Goal: Transaction & Acquisition: Purchase product/service

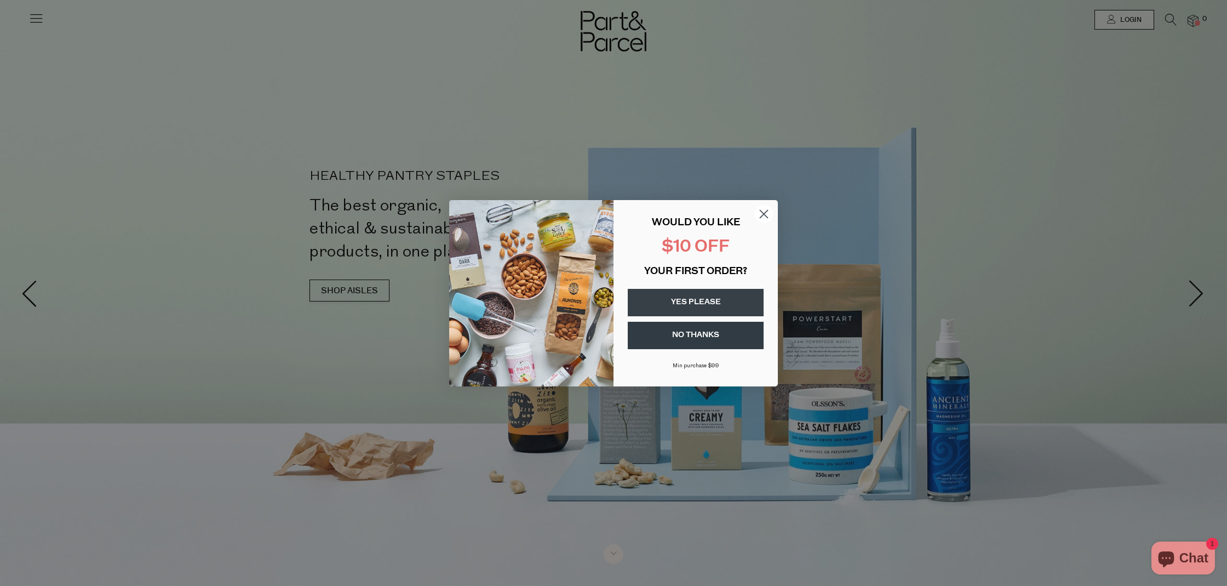
type input "[EMAIL_ADDRESS][DOMAIN_NAME]"
click at [1124, 41] on div "Close dialog WOULD YOU LIKE $10 OFF YOUR FIRST ORDER? YES PLEASE NO THANKS Min …" at bounding box center [613, 293] width 1227 height 586
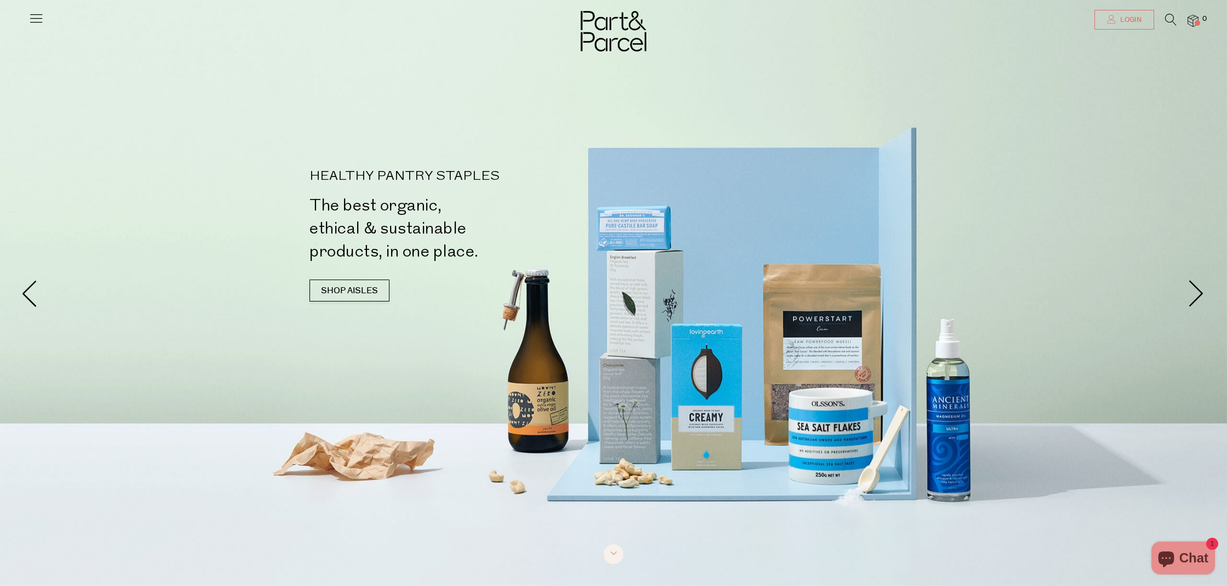
click at [1124, 10] on link "Login" at bounding box center [1124, 20] width 60 height 20
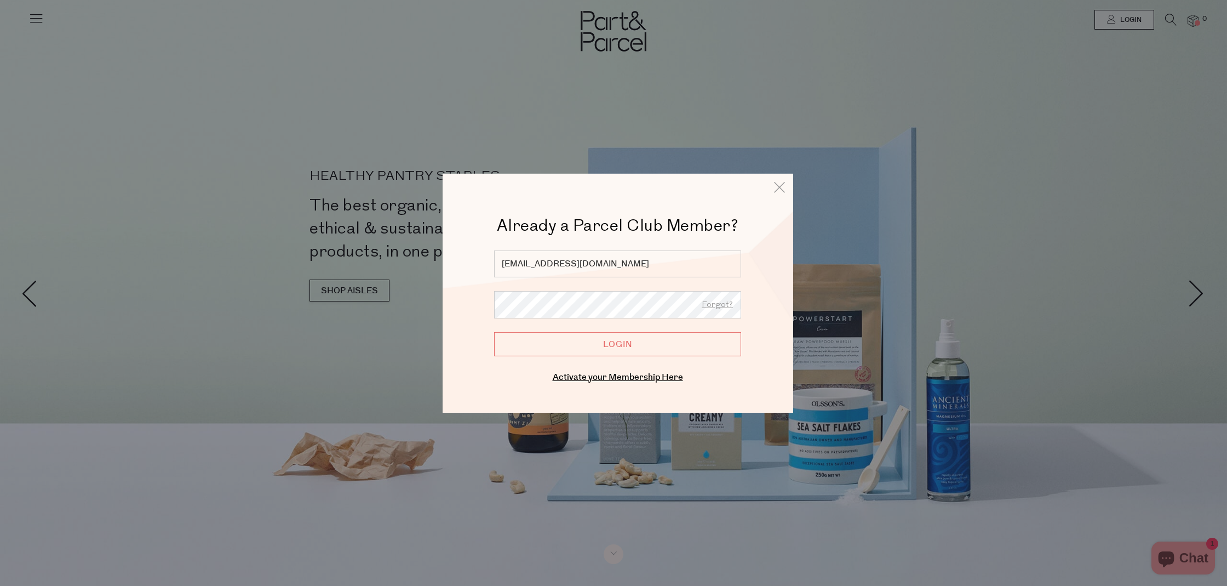
click at [627, 355] on input "Login" at bounding box center [617, 343] width 247 height 24
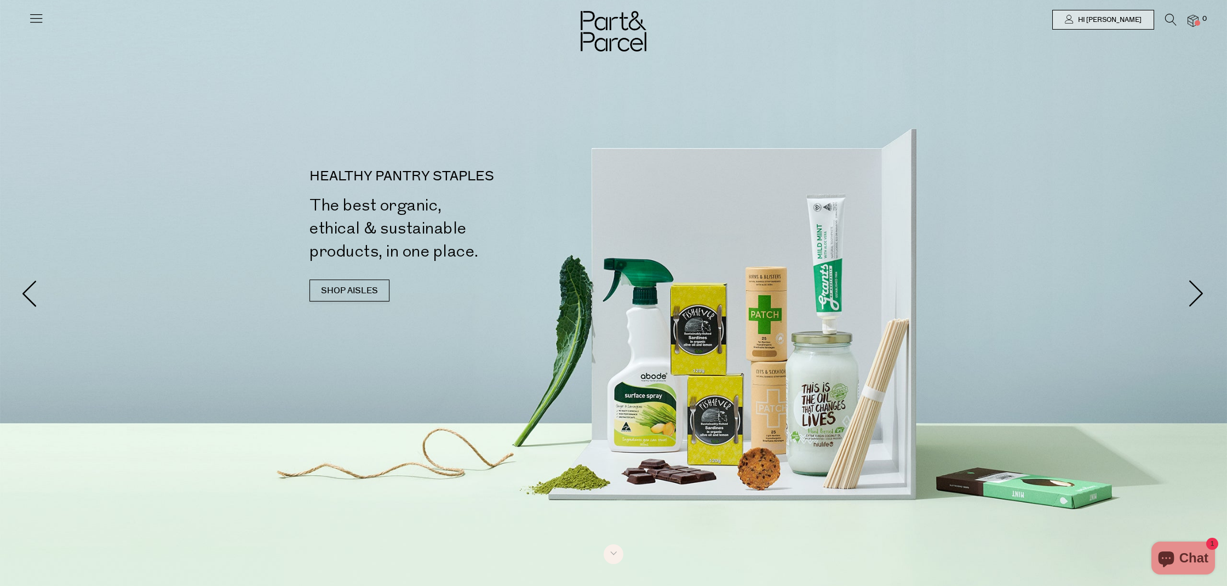
drag, startPoint x: 39, startPoint y: 22, endPoint x: 46, endPoint y: 35, distance: 14.5
click at [39, 22] on icon at bounding box center [35, 17] width 15 height 15
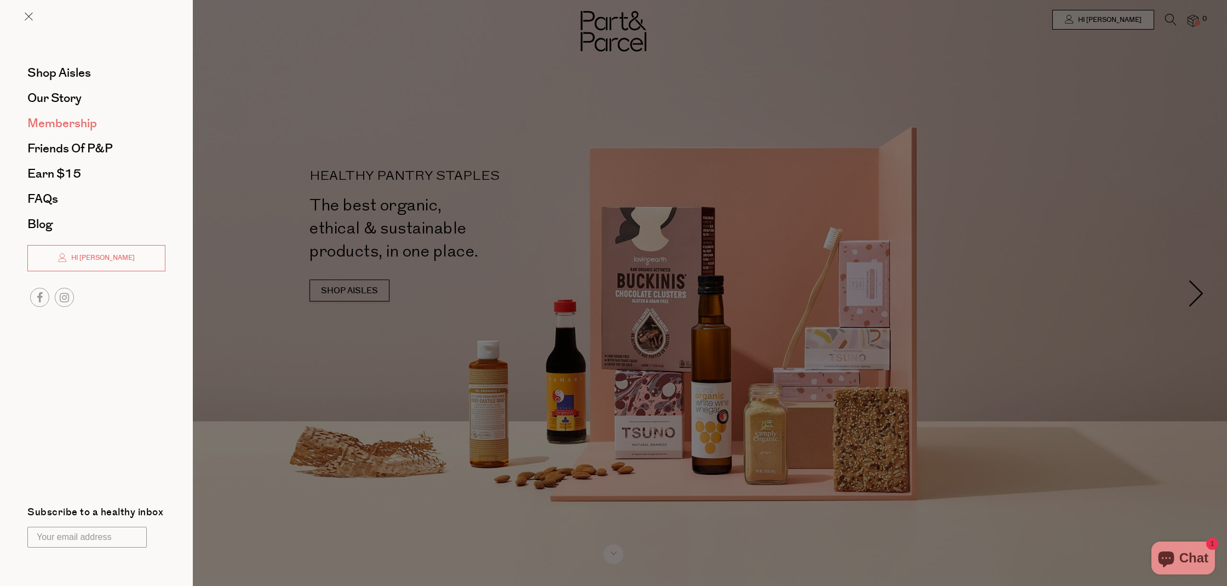
click at [67, 116] on span "Membership" at bounding box center [62, 123] width 70 height 18
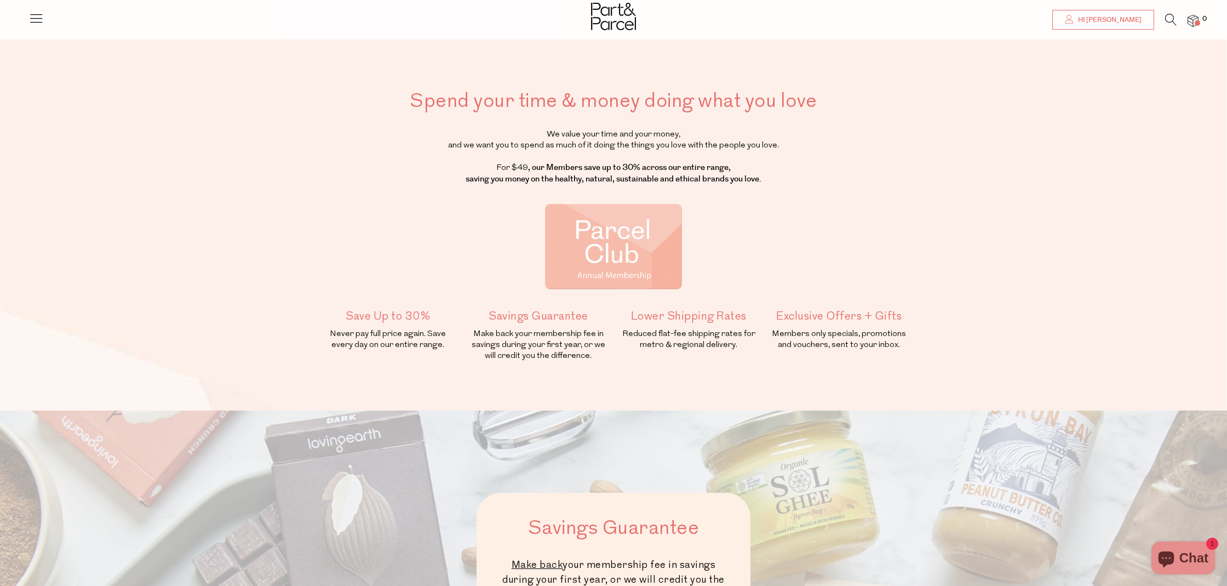
click at [1130, 14] on link "Hi [PERSON_NAME]" at bounding box center [1103, 20] width 102 height 20
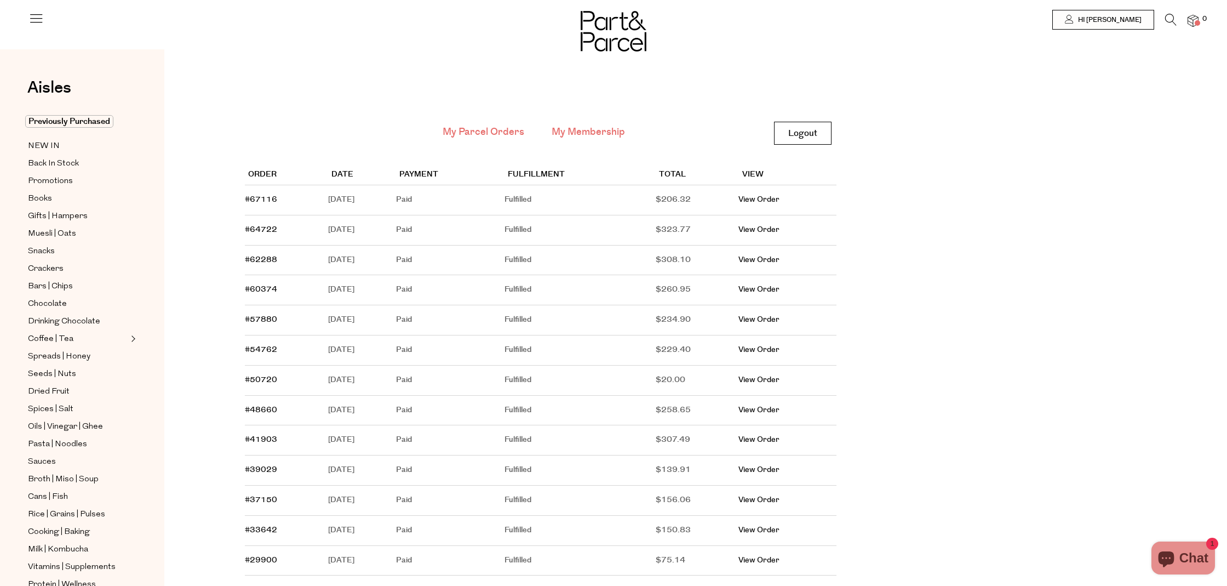
click at [589, 133] on link "My Membership" at bounding box center [588, 132] width 73 height 14
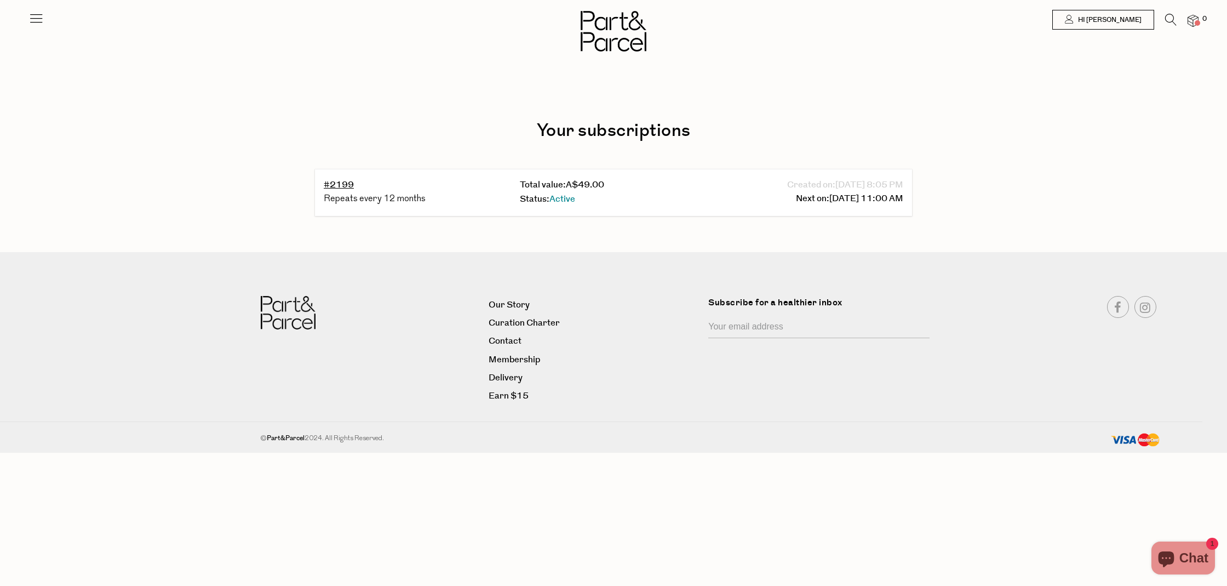
click at [35, 18] on icon at bounding box center [35, 17] width 15 height 15
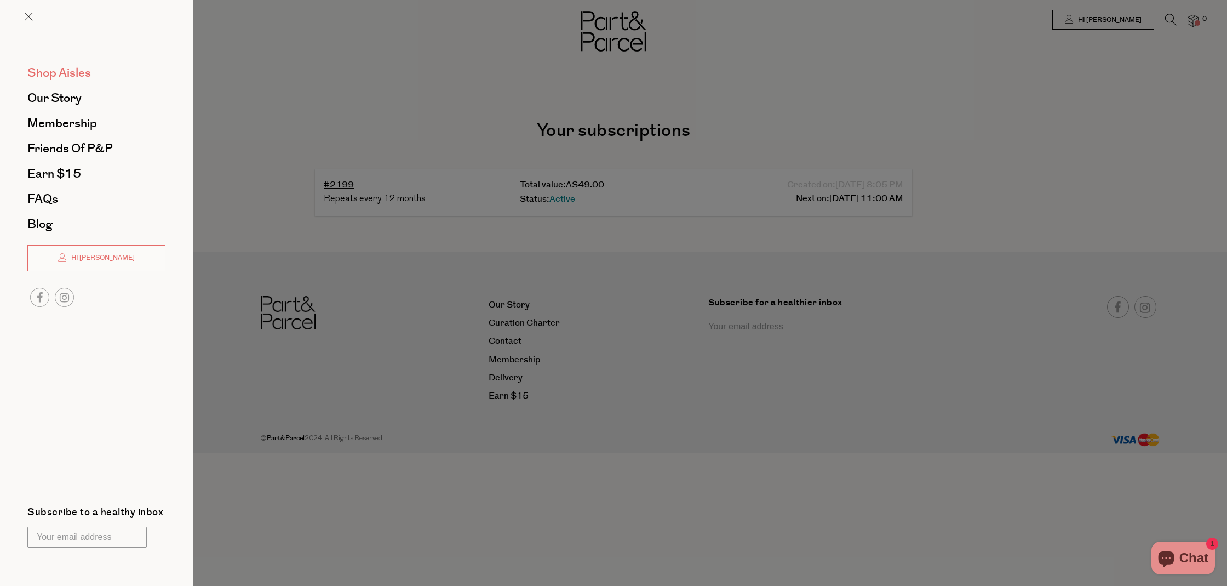
drag, startPoint x: 60, startPoint y: 76, endPoint x: 72, endPoint y: 77, distance: 11.6
click at [60, 76] on span "Shop Aisles" at bounding box center [59, 73] width 64 height 18
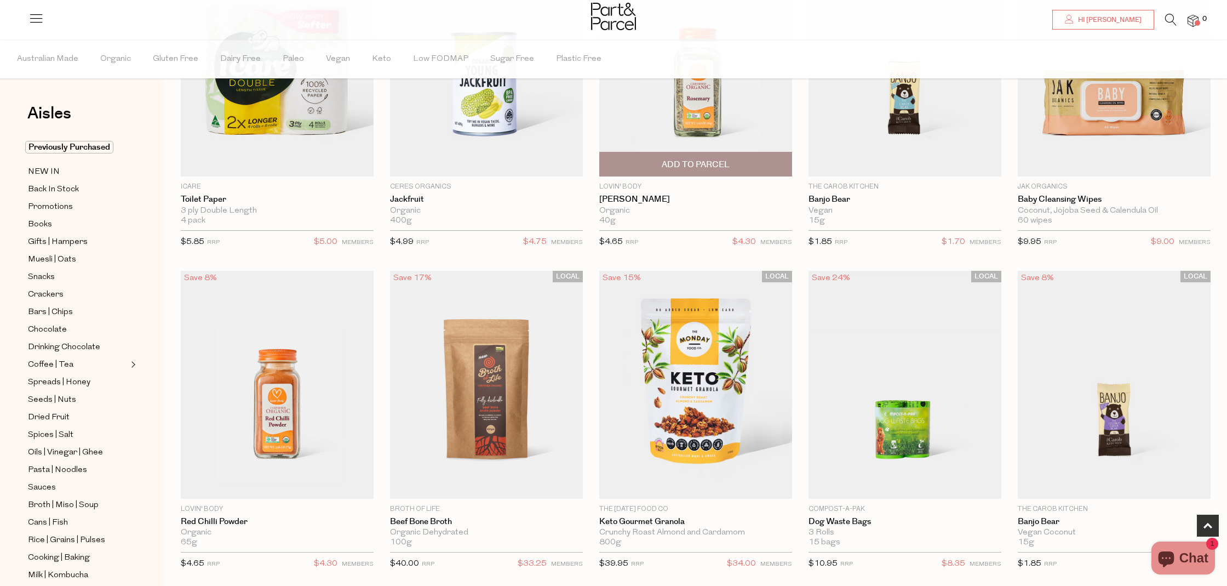
scroll to position [196, 0]
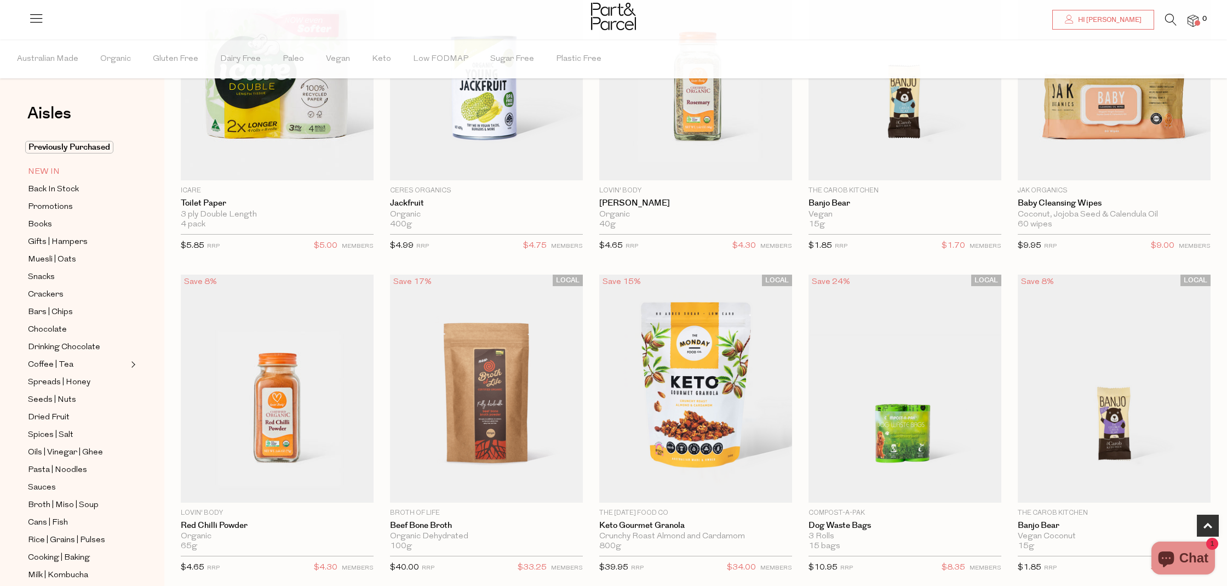
click at [55, 171] on span "NEW IN" at bounding box center [44, 171] width 32 height 13
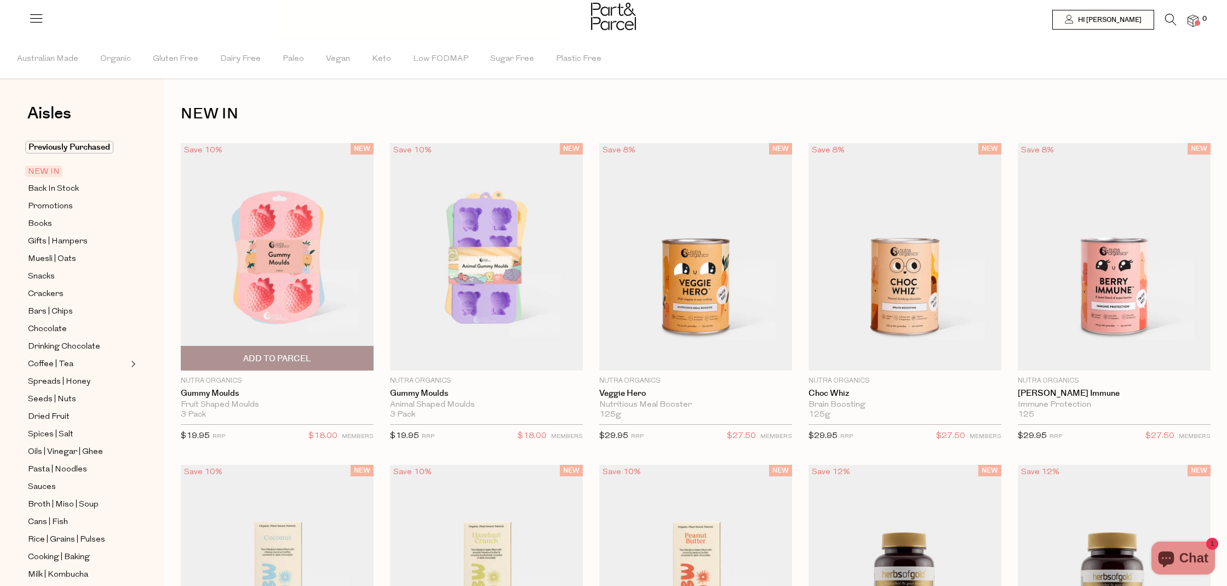
click at [284, 313] on img at bounding box center [277, 257] width 193 height 228
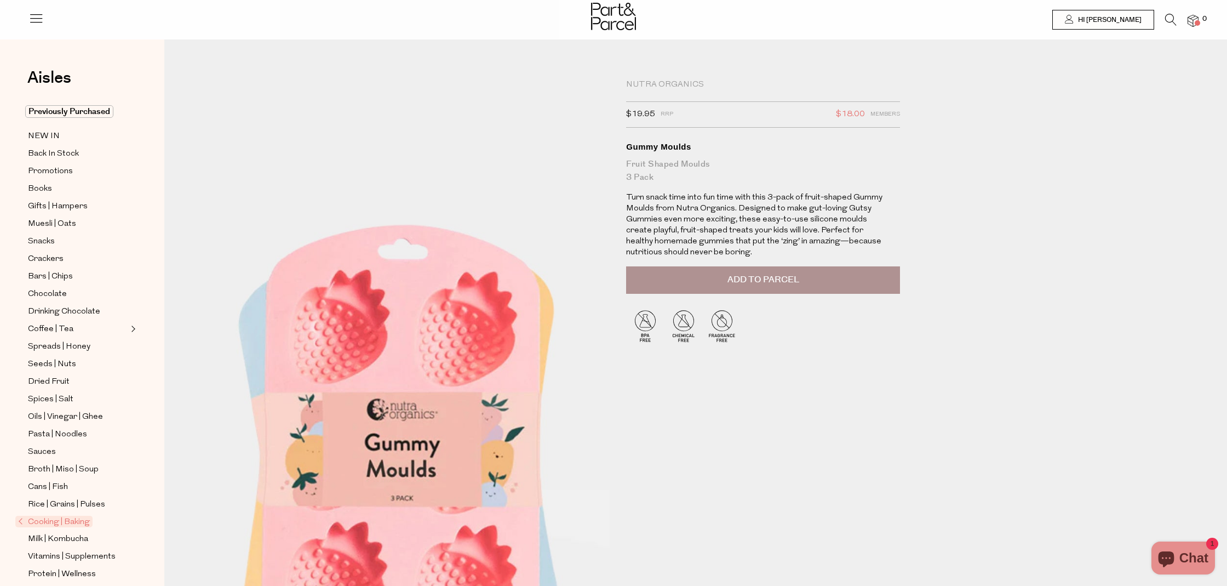
scroll to position [2, 0]
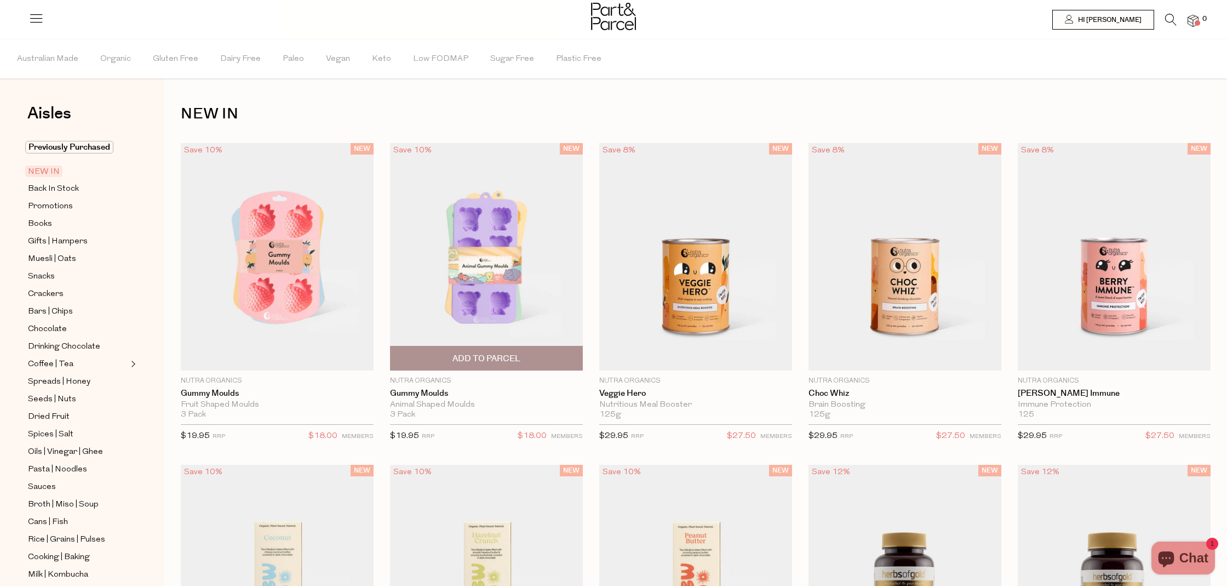
click at [543, 255] on img at bounding box center [486, 257] width 193 height 228
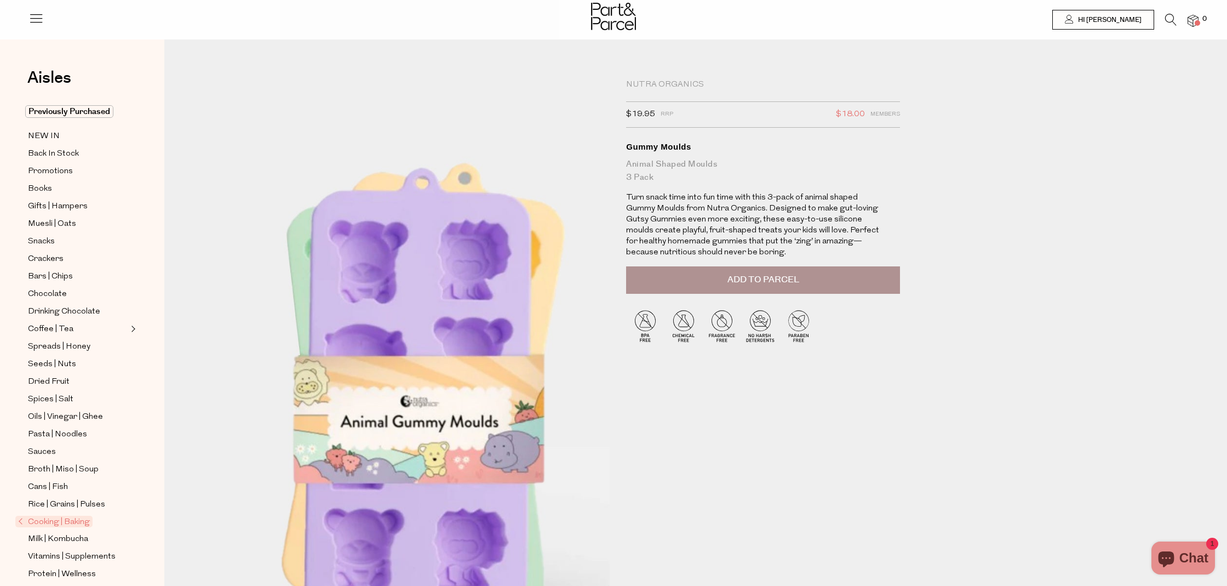
scroll to position [1, 0]
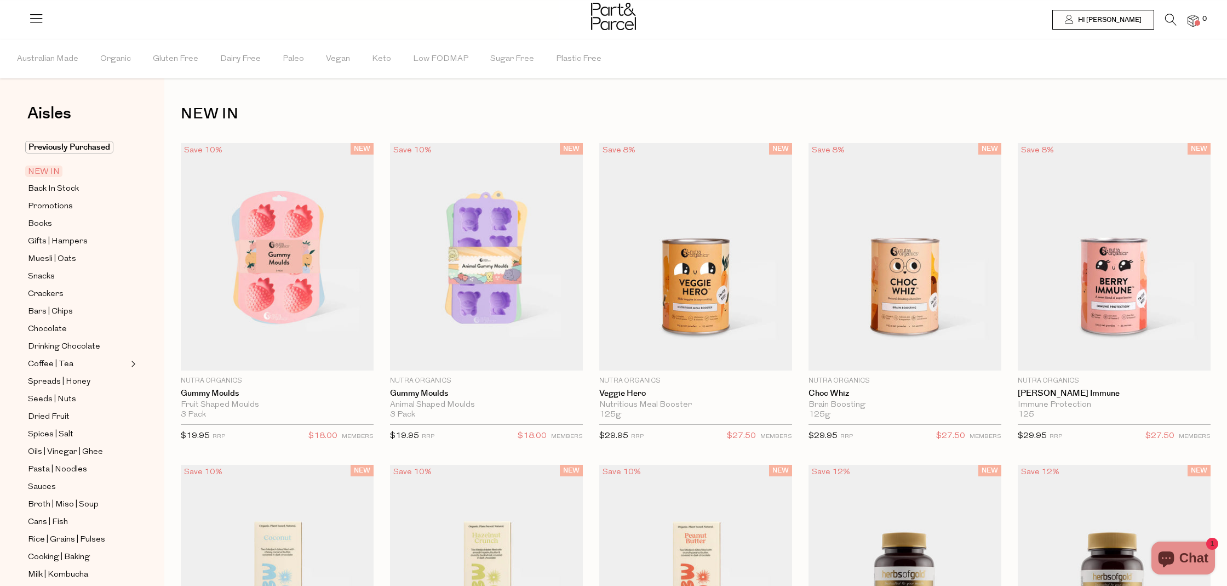
scroll to position [1, 0]
click at [50, 186] on span "Back In Stock" at bounding box center [53, 188] width 51 height 13
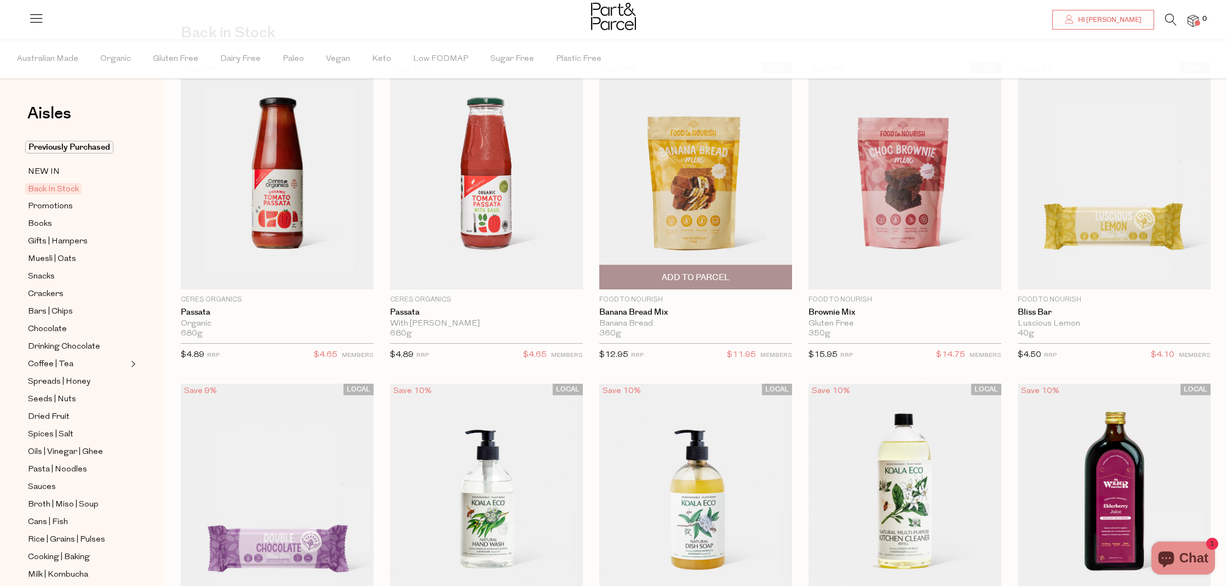
scroll to position [85, 0]
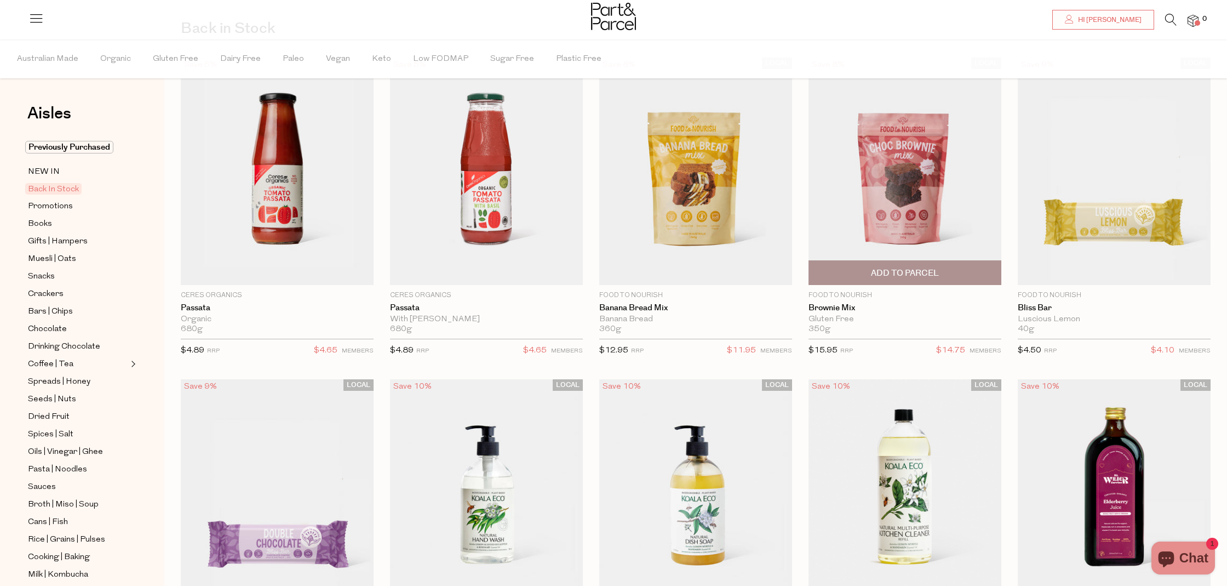
click at [908, 217] on img at bounding box center [904, 172] width 193 height 228
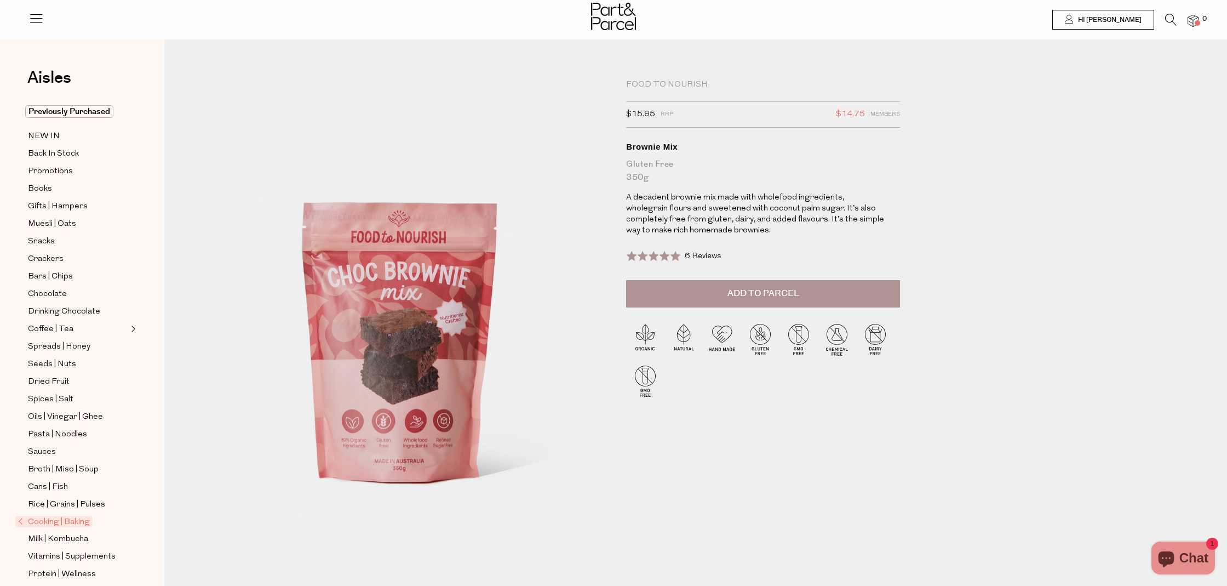
drag, startPoint x: 801, startPoint y: 299, endPoint x: 788, endPoint y: 300, distance: 13.2
click at [799, 300] on button "Add to Parcel" at bounding box center [763, 293] width 274 height 27
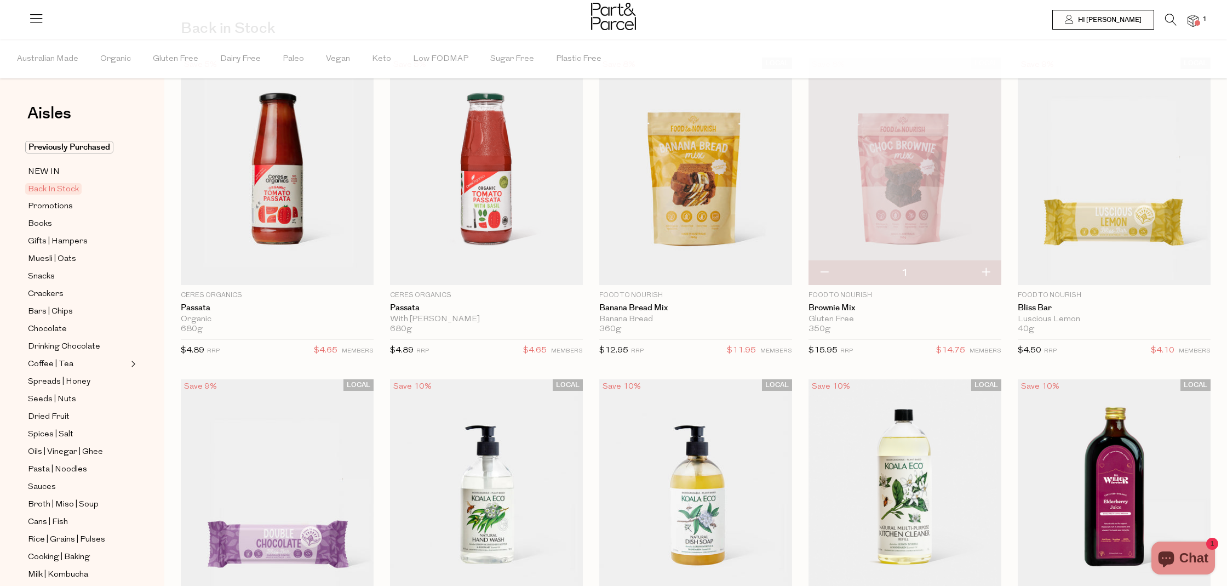
click at [984, 271] on button "button" at bounding box center [985, 273] width 31 height 24
type input "2"
click at [698, 239] on img at bounding box center [695, 172] width 193 height 228
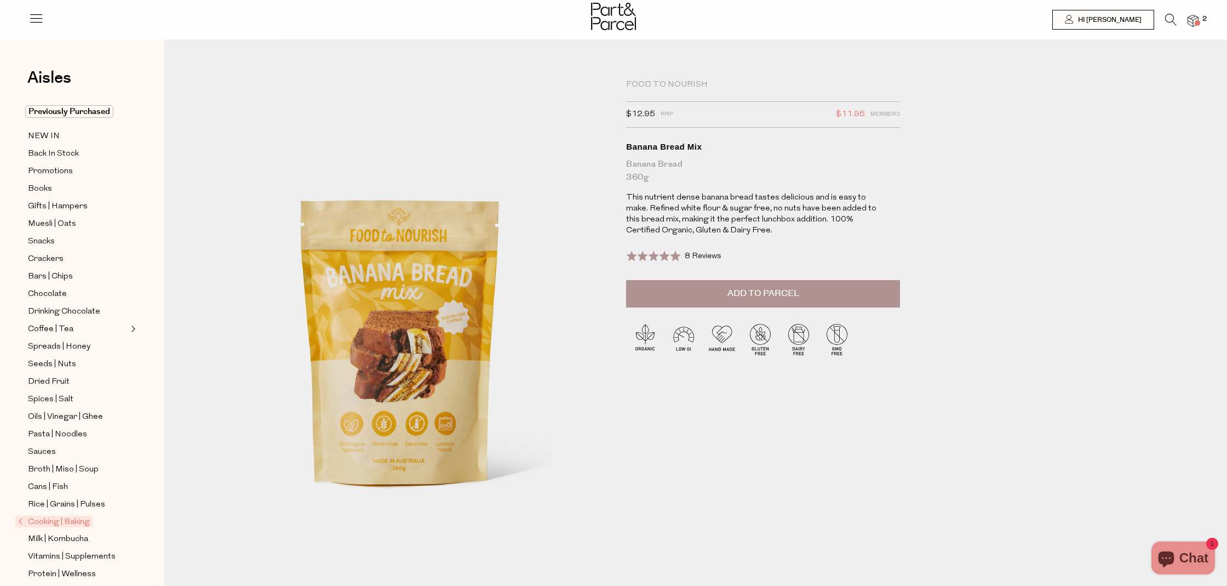
click at [738, 296] on span "Add to Parcel" at bounding box center [763, 293] width 72 height 13
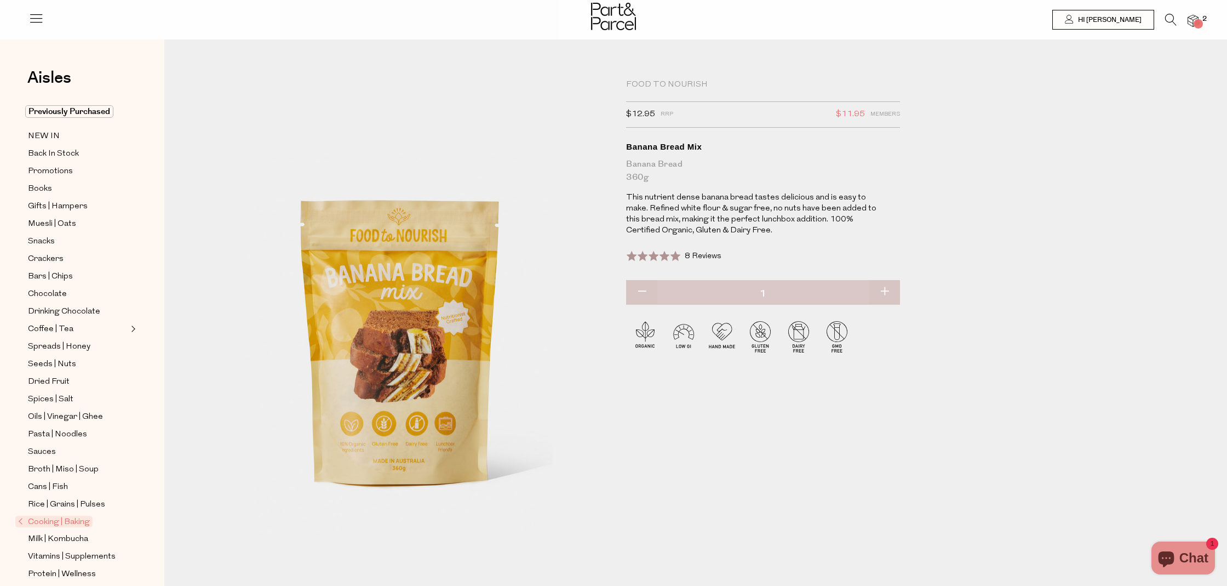
click at [890, 290] on button "button" at bounding box center [884, 292] width 31 height 24
type input "2"
click at [48, 77] on span "Aisles" at bounding box center [49, 78] width 44 height 24
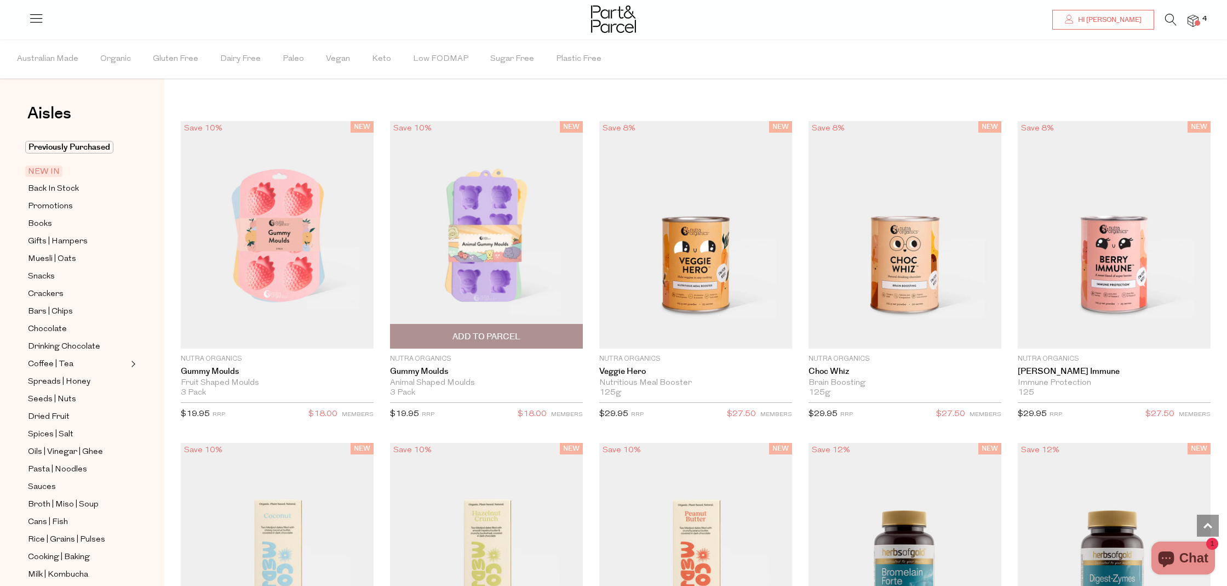
click at [507, 336] on span "Add To Parcel" at bounding box center [486, 337] width 68 height 12
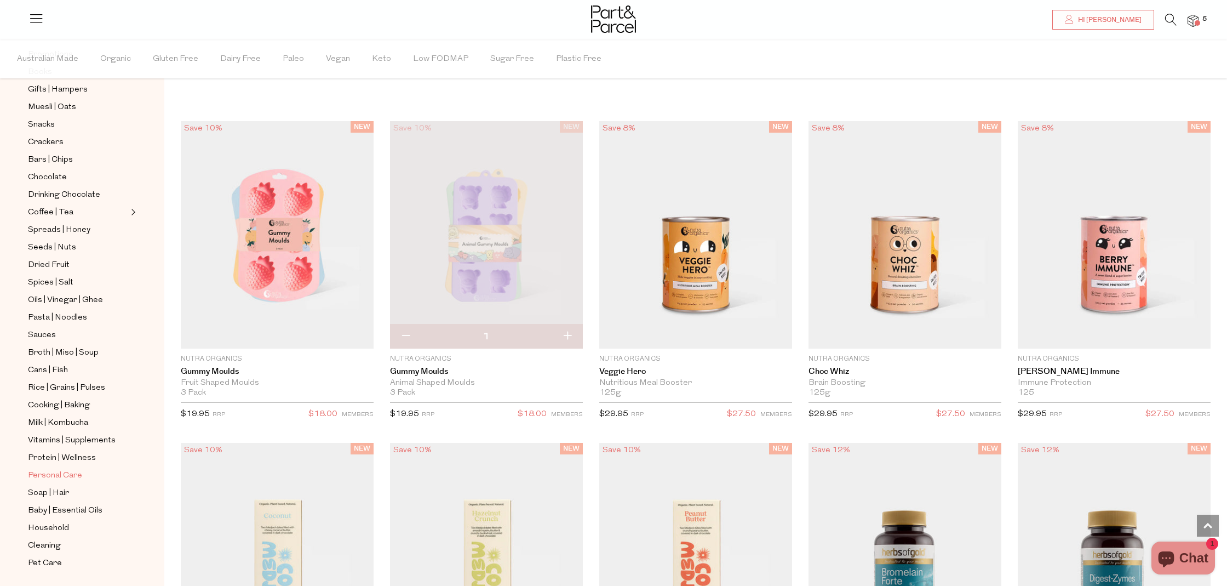
scroll to position [150, 0]
click at [74, 438] on span "Vitamins | Supplements" at bounding box center [72, 441] width 88 height 13
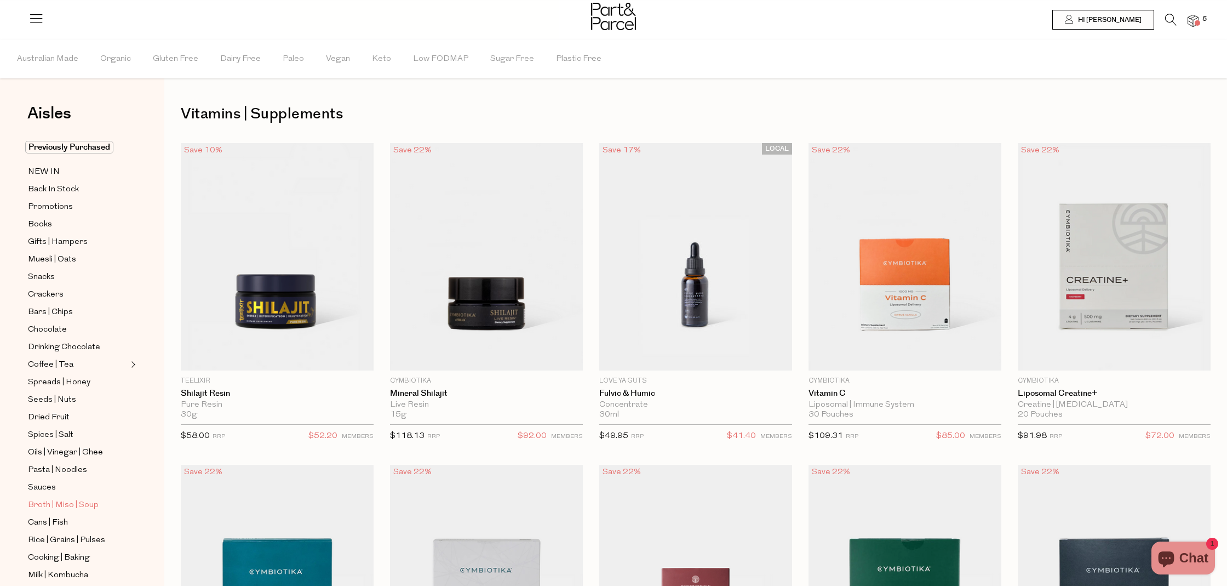
scroll to position [3, 0]
click at [1169, 25] on icon at bounding box center [1171, 20] width 12 height 12
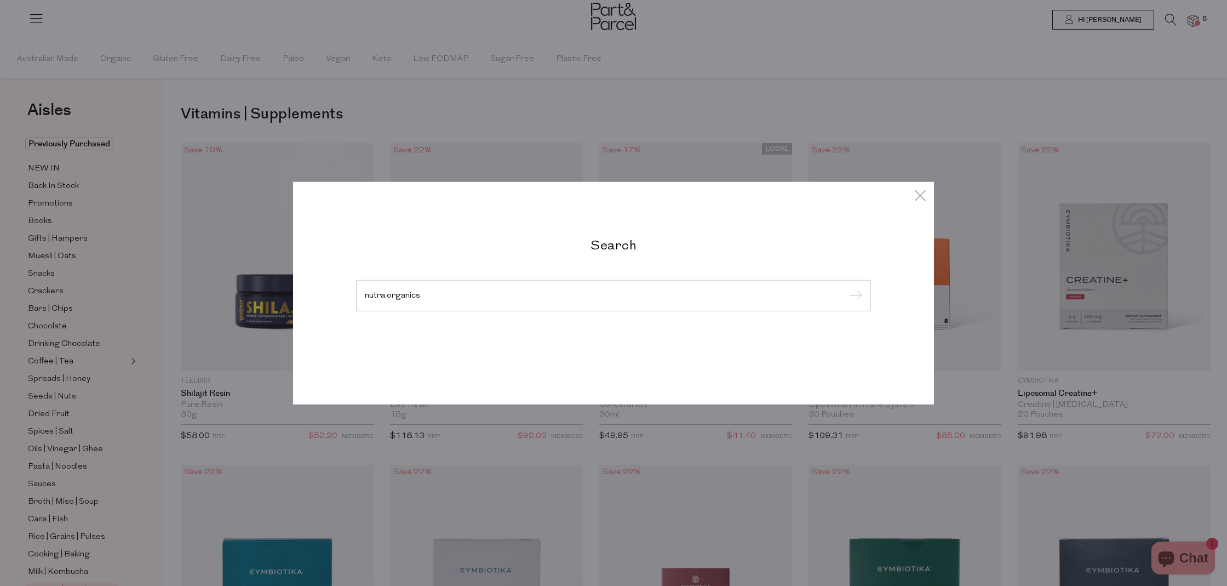
type input "nutra organics"
click at [846, 288] on input "submit" at bounding box center [854, 296] width 16 height 16
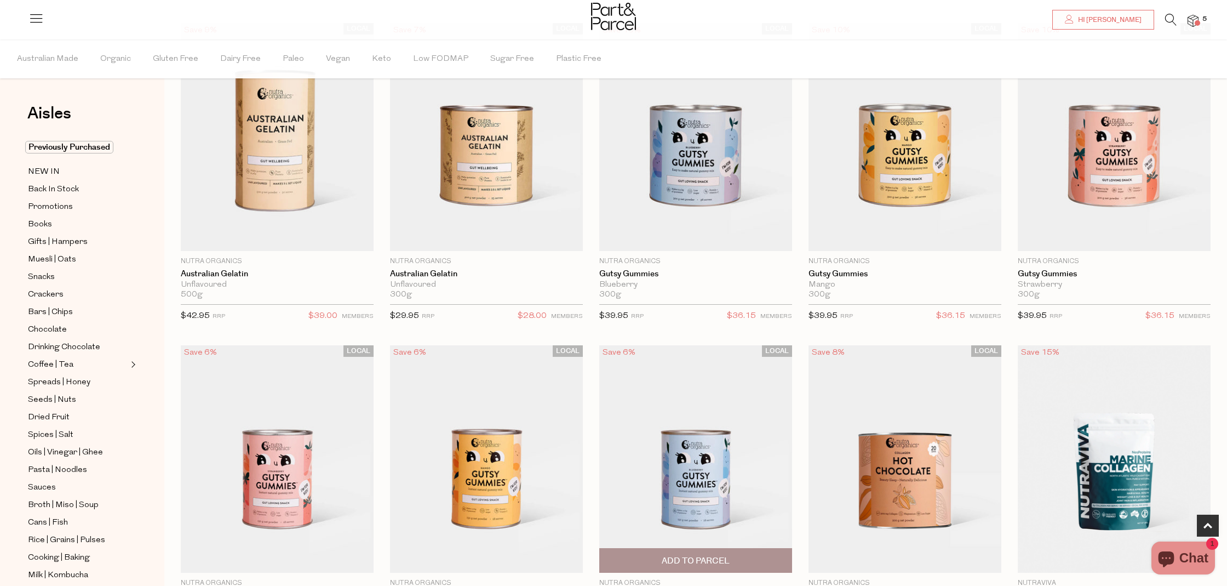
scroll to position [403, 0]
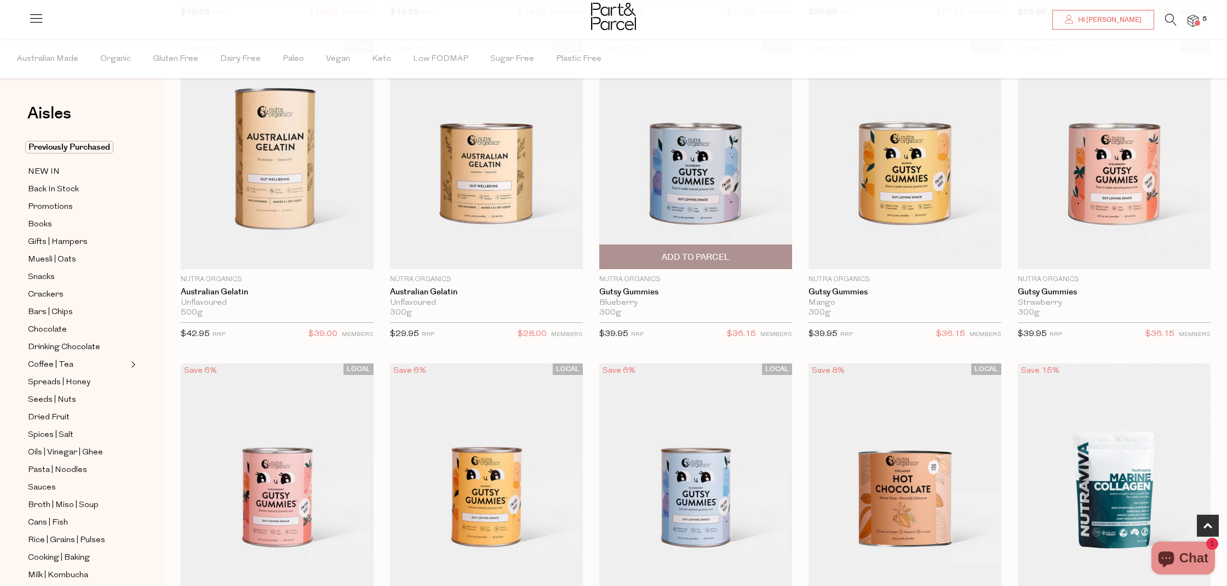
drag, startPoint x: 713, startPoint y: 256, endPoint x: 715, endPoint y: 267, distance: 10.5
click at [713, 257] on span "Add To Parcel" at bounding box center [696, 257] width 68 height 12
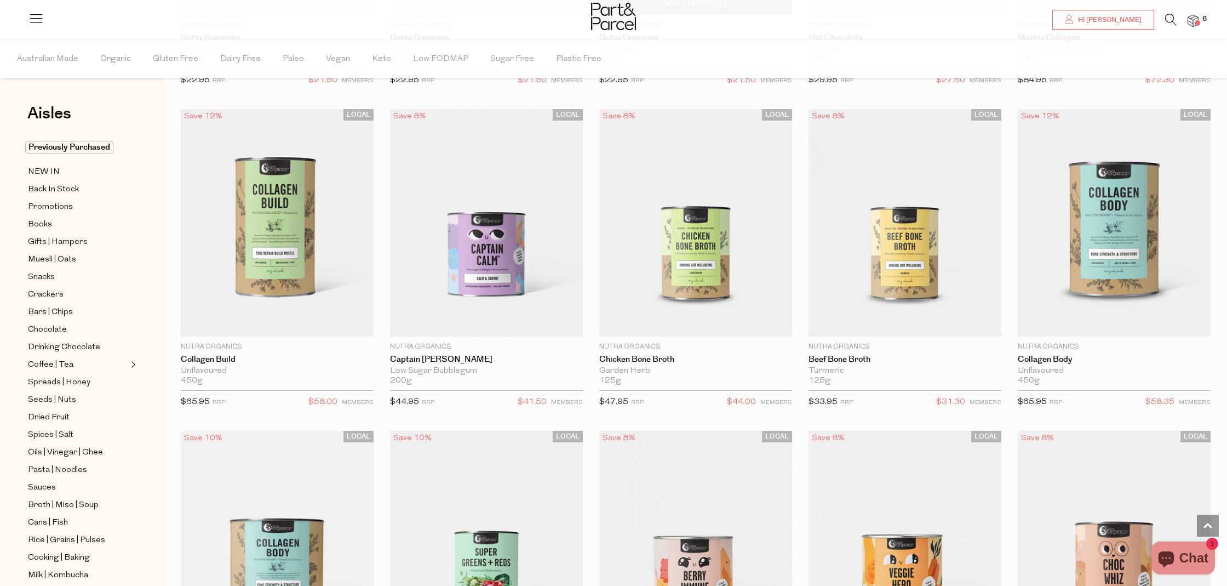
scroll to position [982, 0]
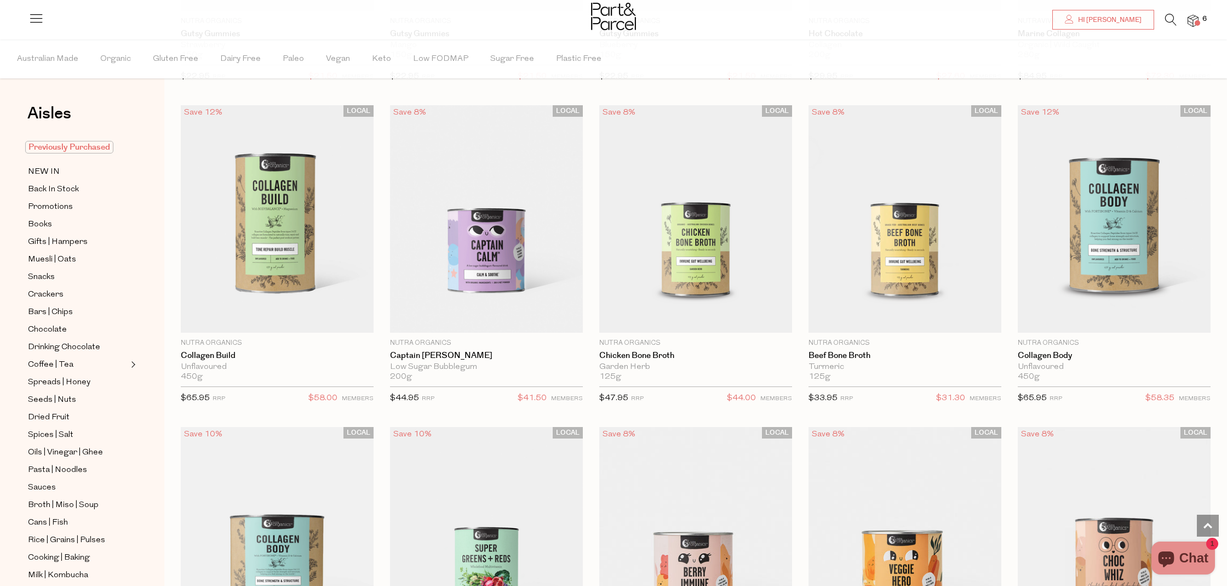
click at [67, 145] on span "Previously Purchased" at bounding box center [69, 147] width 88 height 13
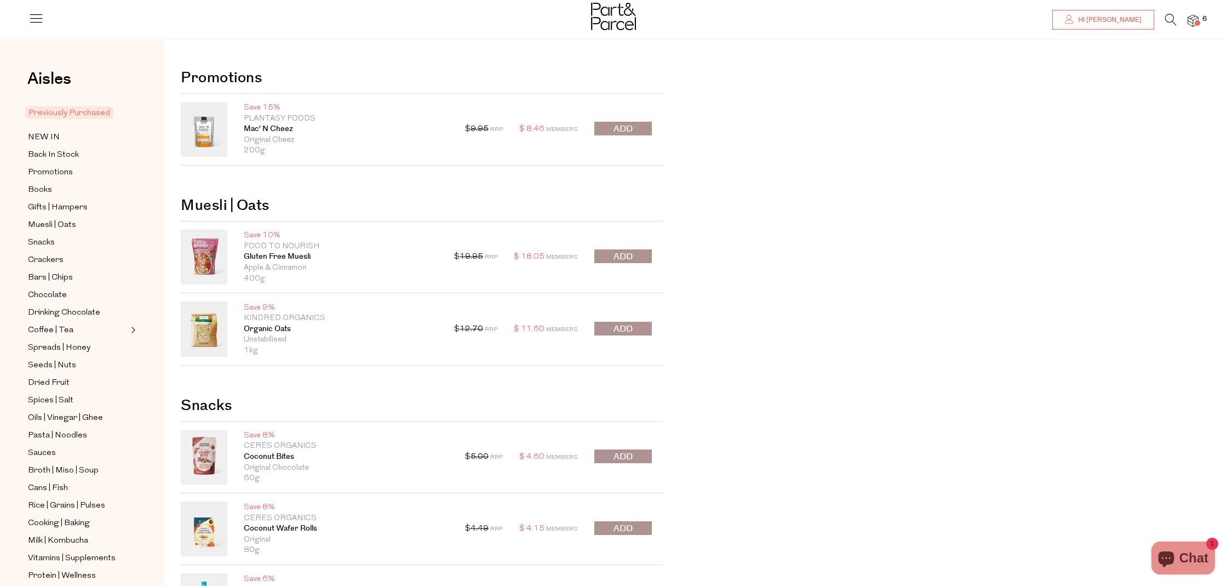
scroll to position [12, 0]
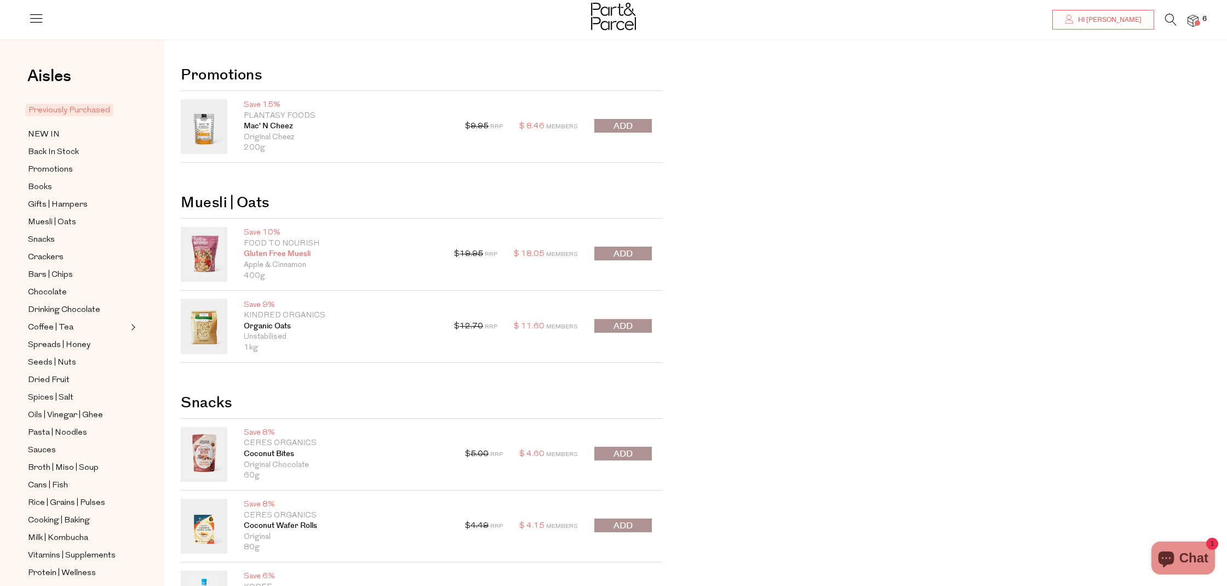
click at [267, 252] on link "Gluten Free Muesli" at bounding box center [341, 254] width 194 height 11
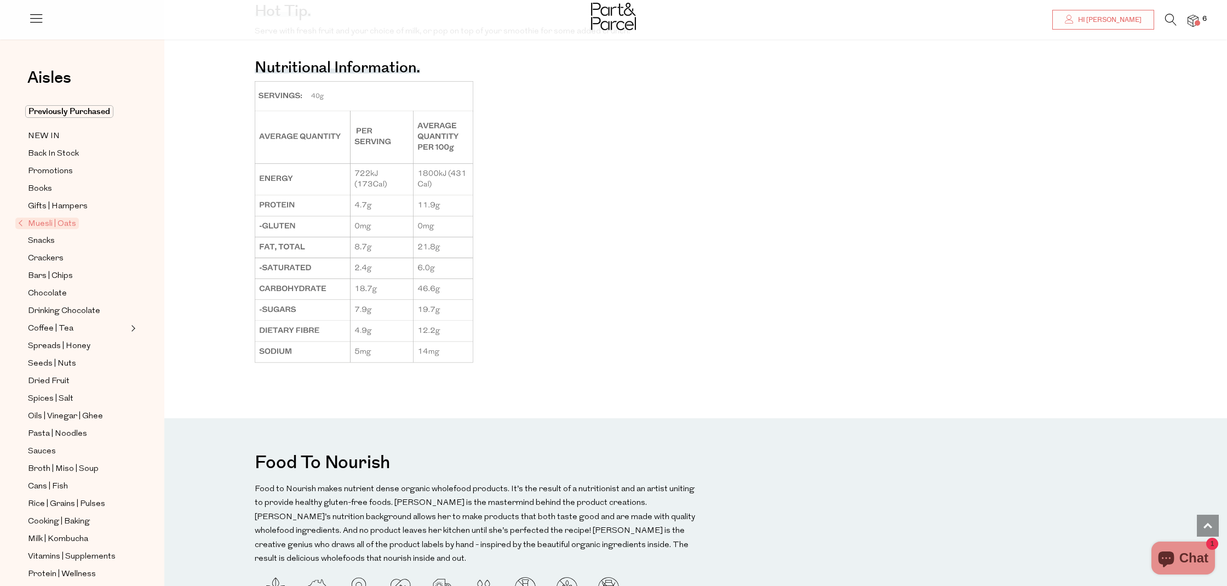
scroll to position [1080, 0]
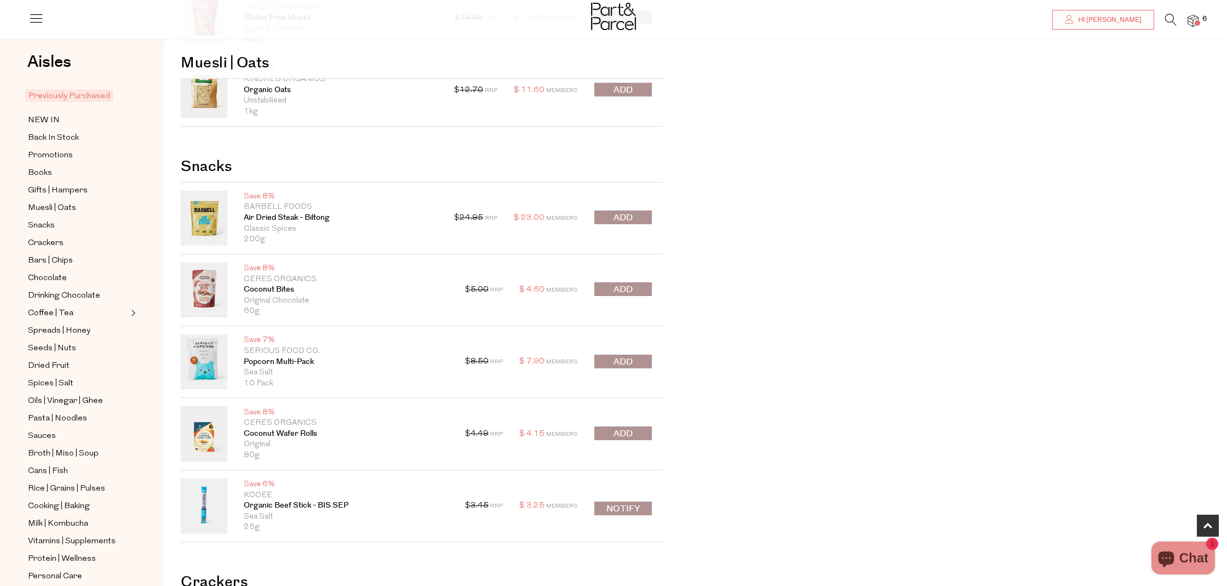
scroll to position [249, 0]
click at [618, 280] on div "$ 5.00 RRP $ 4.60 Members Decrease Coconut Bites 1 Increase Coconut Bites Only …" at bounding box center [558, 288] width 187 height 55
click at [618, 282] on span "submit" at bounding box center [622, 288] width 19 height 13
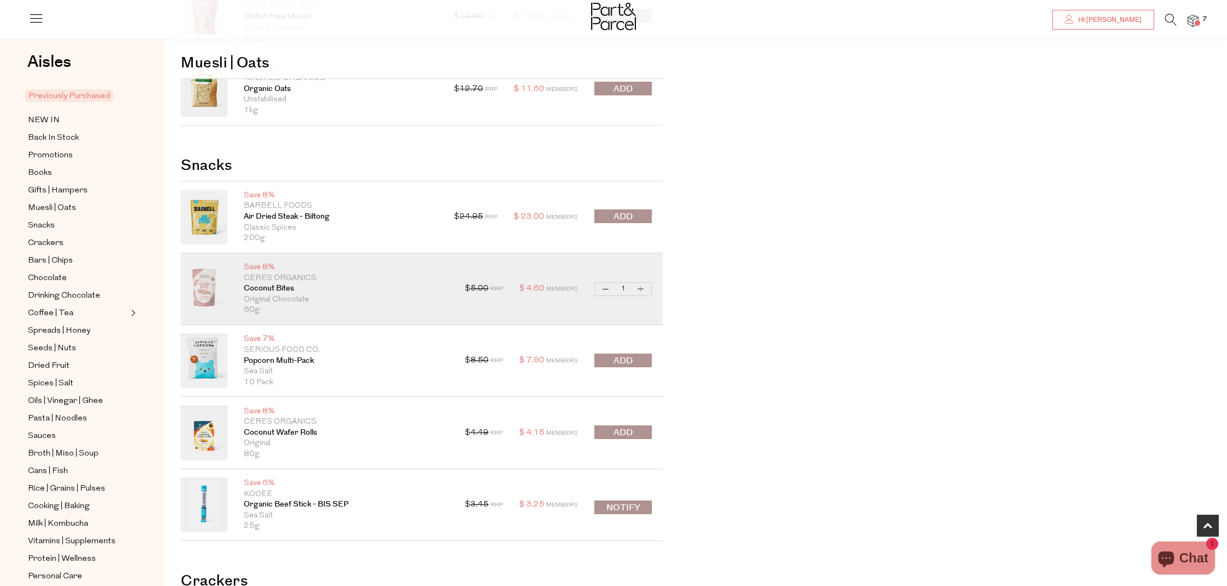
click at [645, 289] on button "Increase Coconut Bites" at bounding box center [640, 289] width 13 height 13
type input "2"
click at [642, 289] on button "Increase Coconut Bites" at bounding box center [640, 289] width 13 height 13
type input "3"
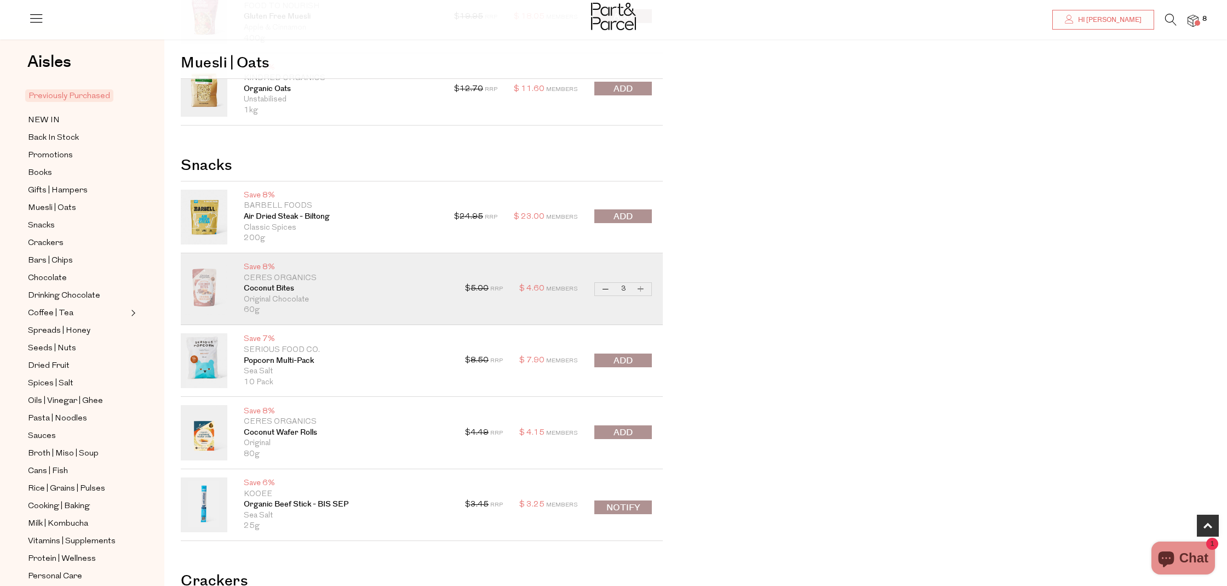
type input "3"
click at [642, 289] on button "Increase Coconut Bites" at bounding box center [640, 289] width 13 height 13
type input "4"
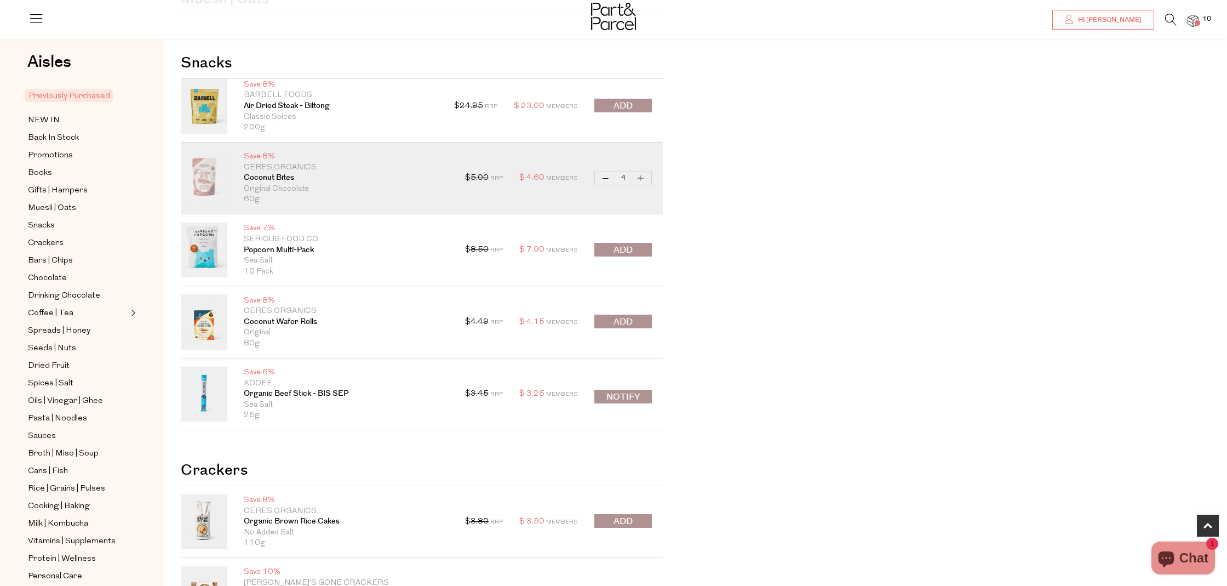
scroll to position [363, 0]
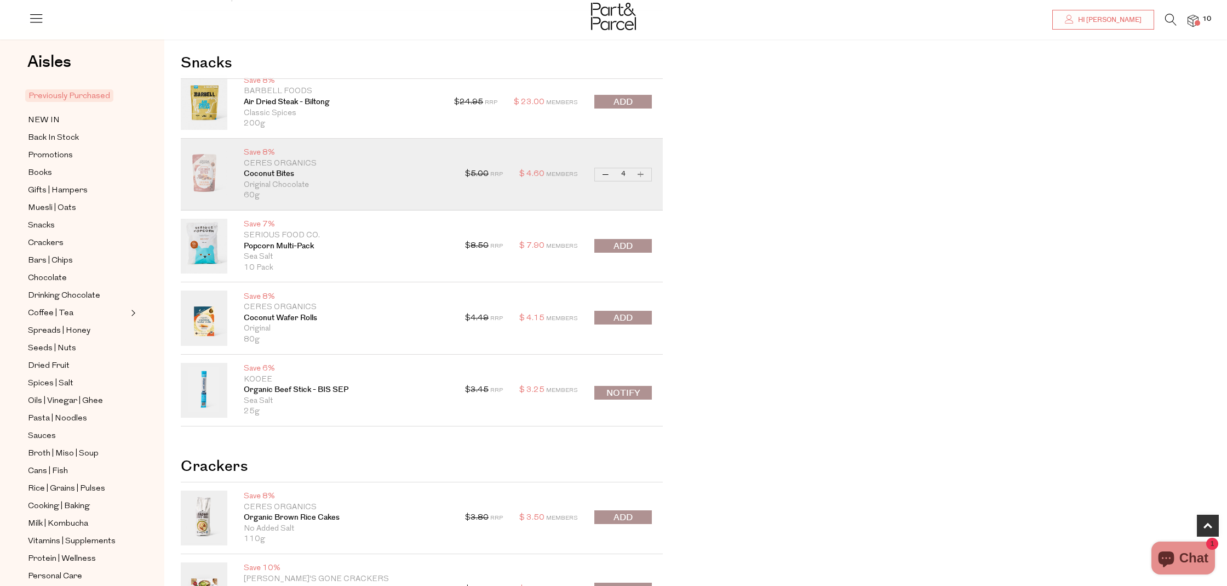
click at [206, 328] on link at bounding box center [204, 317] width 47 height 55
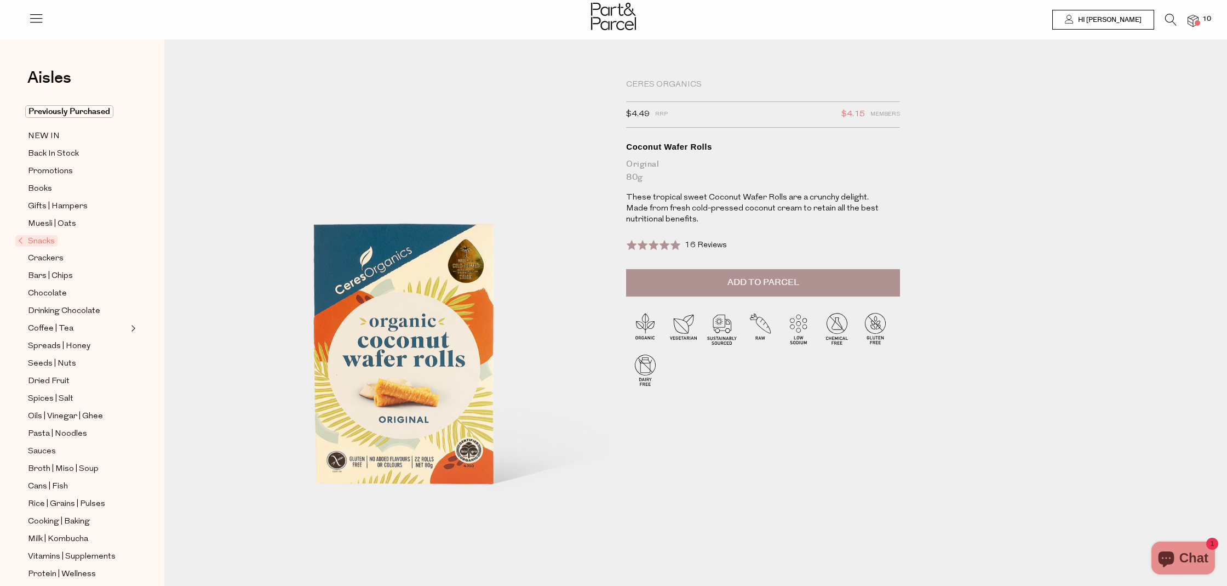
click at [1172, 18] on icon at bounding box center [1171, 20] width 12 height 12
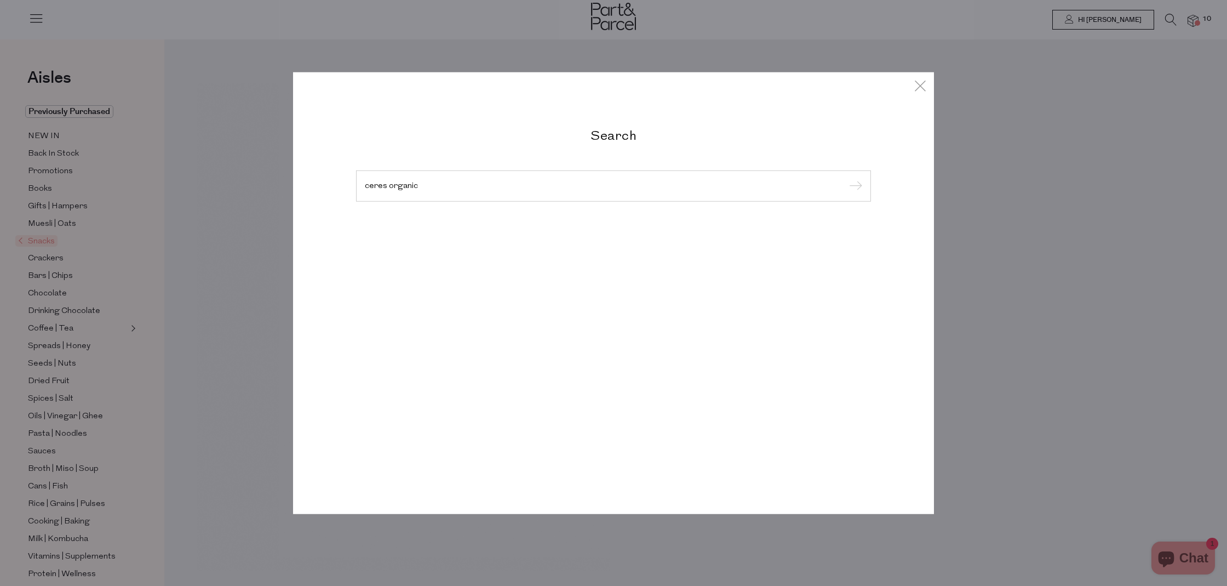
type input "ceres organic"
click at [846, 178] on input "submit" at bounding box center [854, 186] width 16 height 16
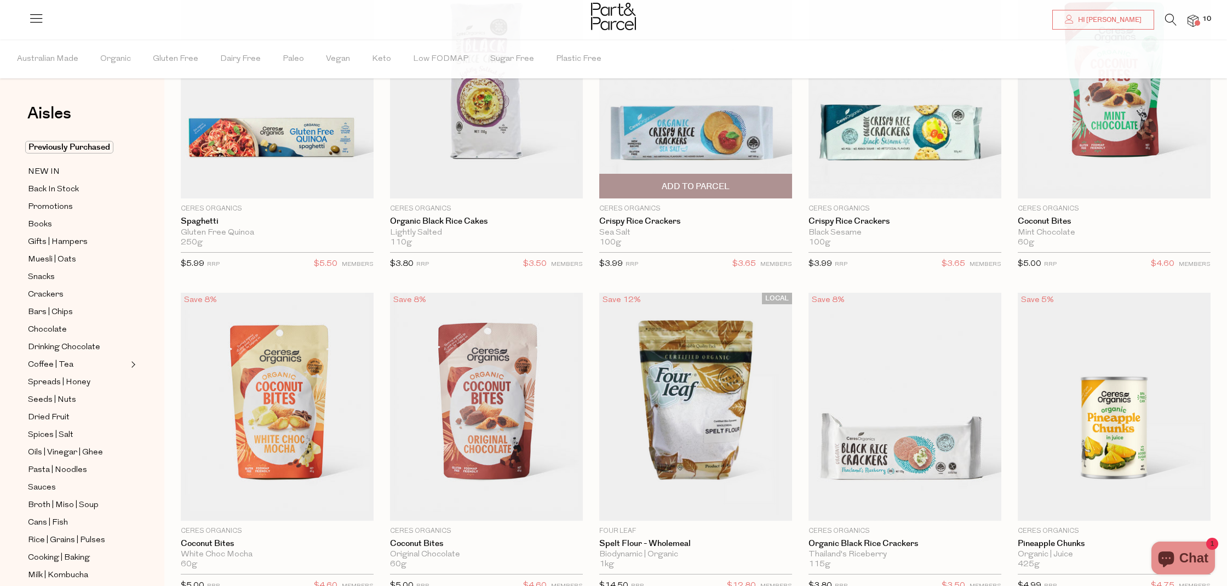
type input "4"
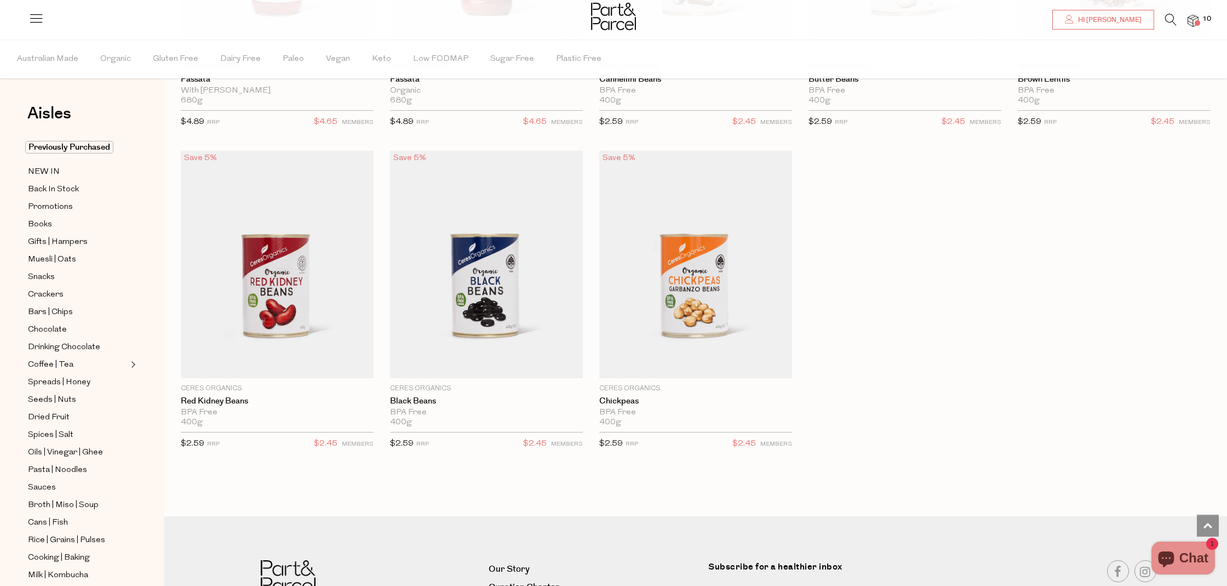
scroll to position [6, 0]
click at [74, 139] on span "Previously Purchased" at bounding box center [69, 141] width 88 height 13
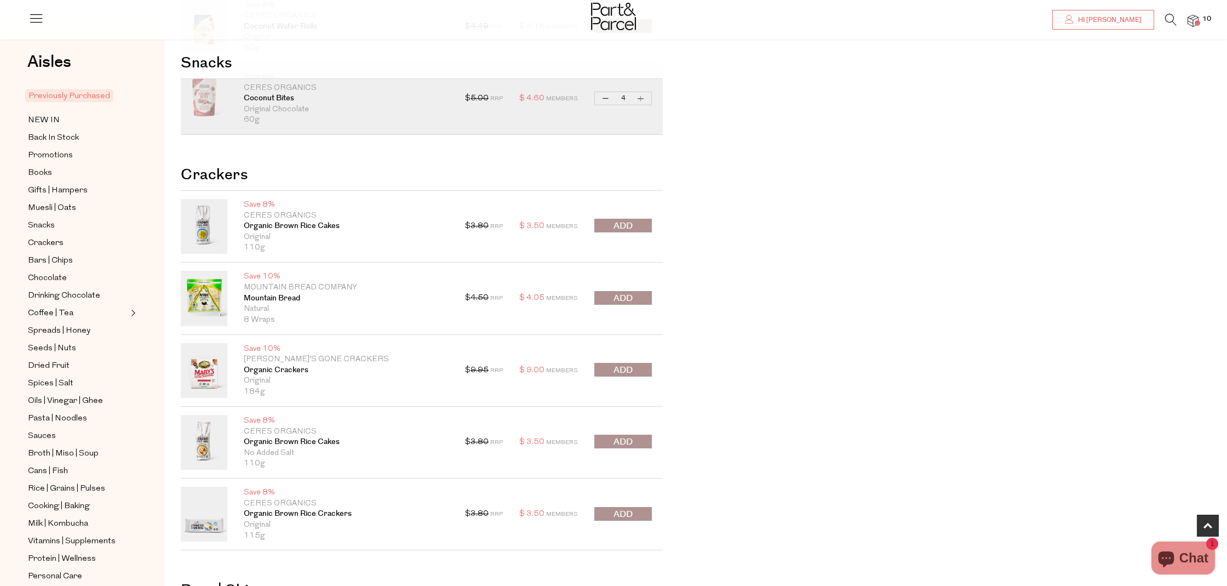
scroll to position [656, 0]
click at [623, 369] on span "submit" at bounding box center [622, 368] width 19 height 13
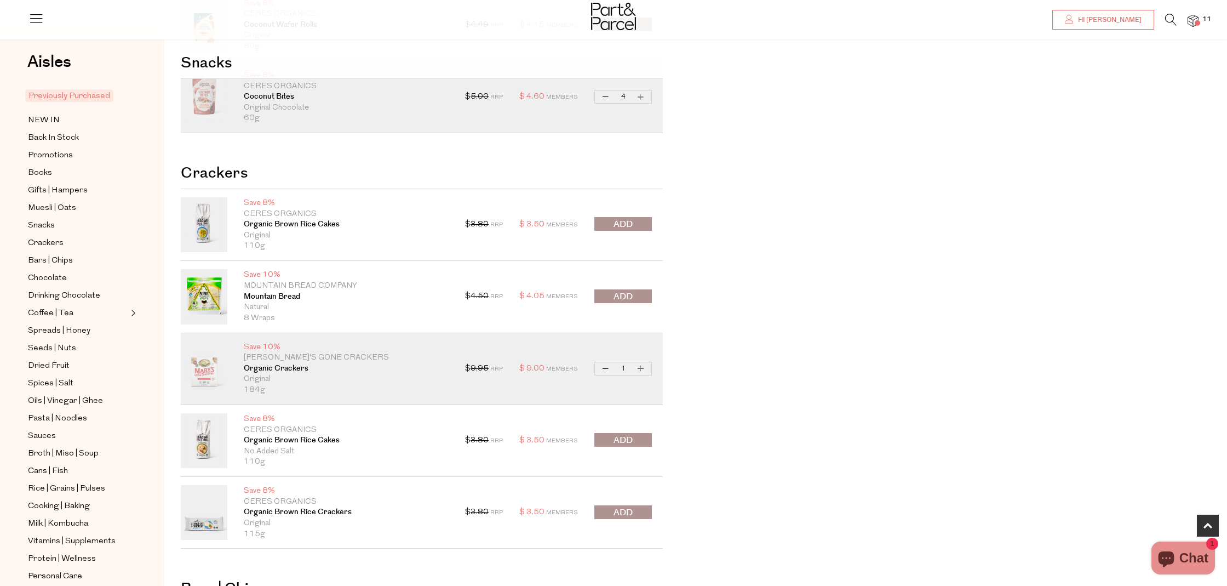
click at [643, 369] on button "Increase Organic Crackers" at bounding box center [640, 368] width 13 height 13
type input "2"
click at [621, 441] on span "submit" at bounding box center [622, 440] width 19 height 13
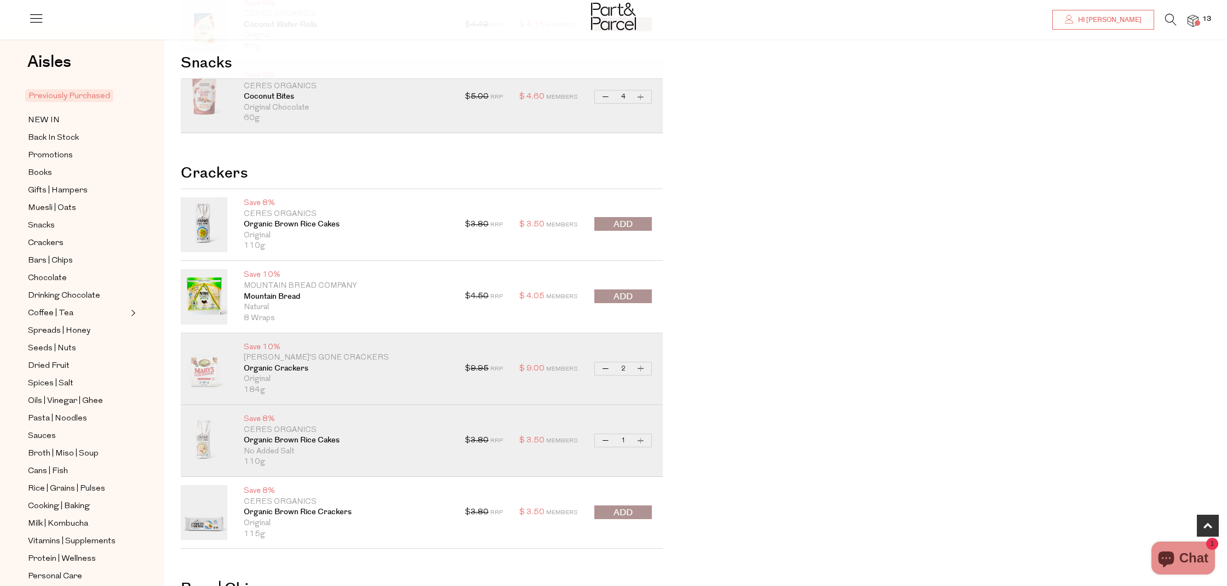
click at [647, 441] on button "Increase Organic Brown Rice Cakes" at bounding box center [640, 440] width 13 height 13
type input "2"
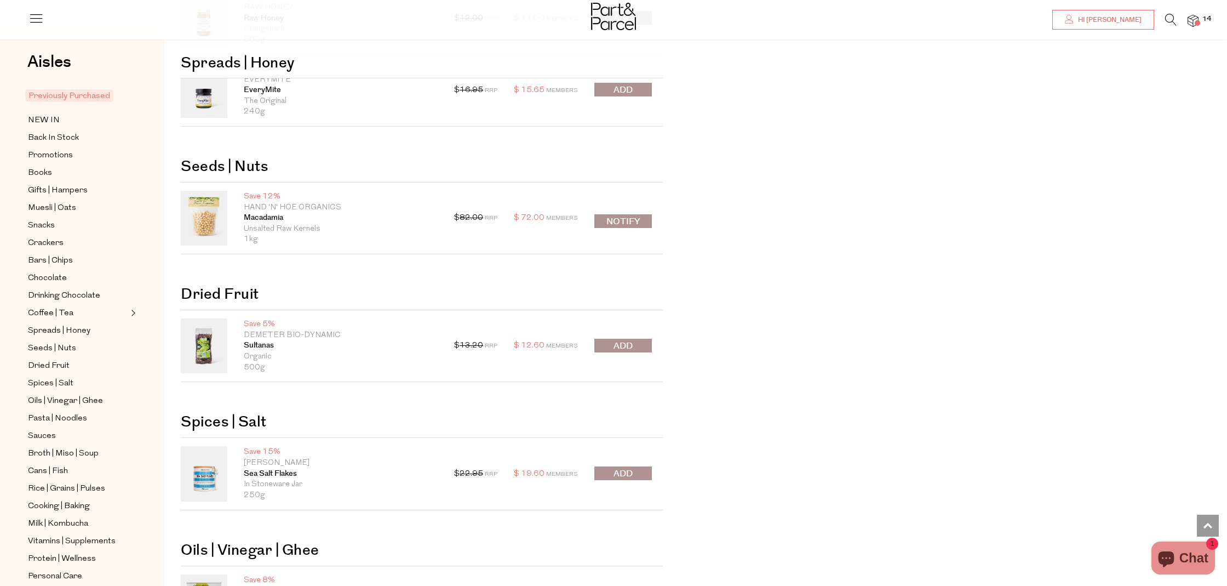
scroll to position [1966, 0]
click at [631, 343] on span "submit" at bounding box center [622, 345] width 19 height 13
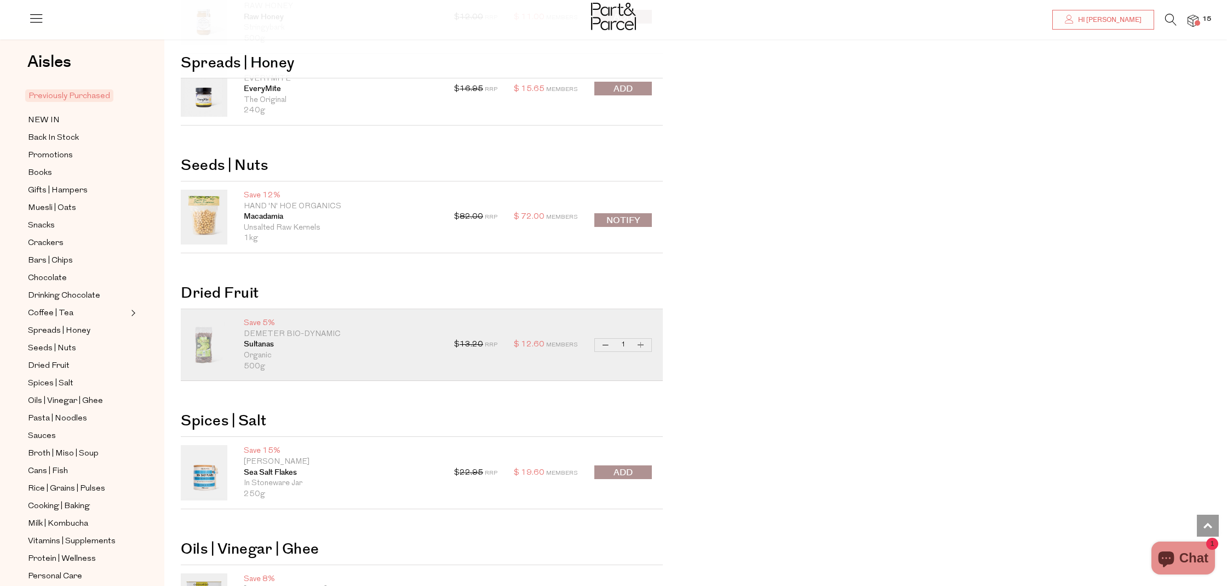
click at [638, 343] on button "Increase Sultanas" at bounding box center [640, 345] width 13 height 13
type input "2"
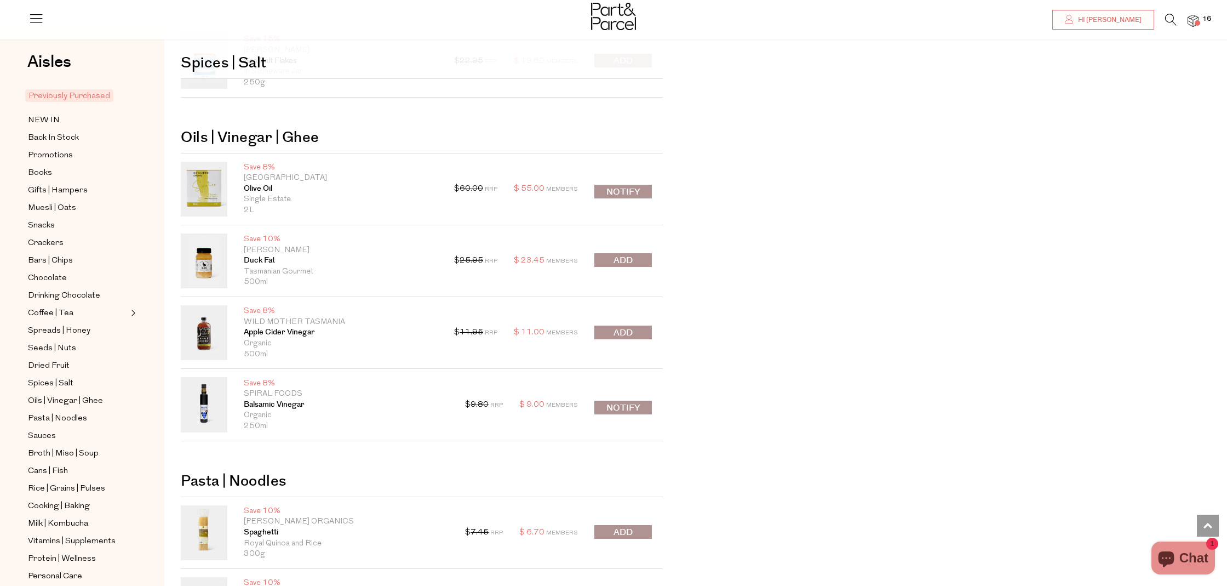
scroll to position [2376, 0]
click at [625, 261] on span "submit" at bounding box center [622, 261] width 19 height 13
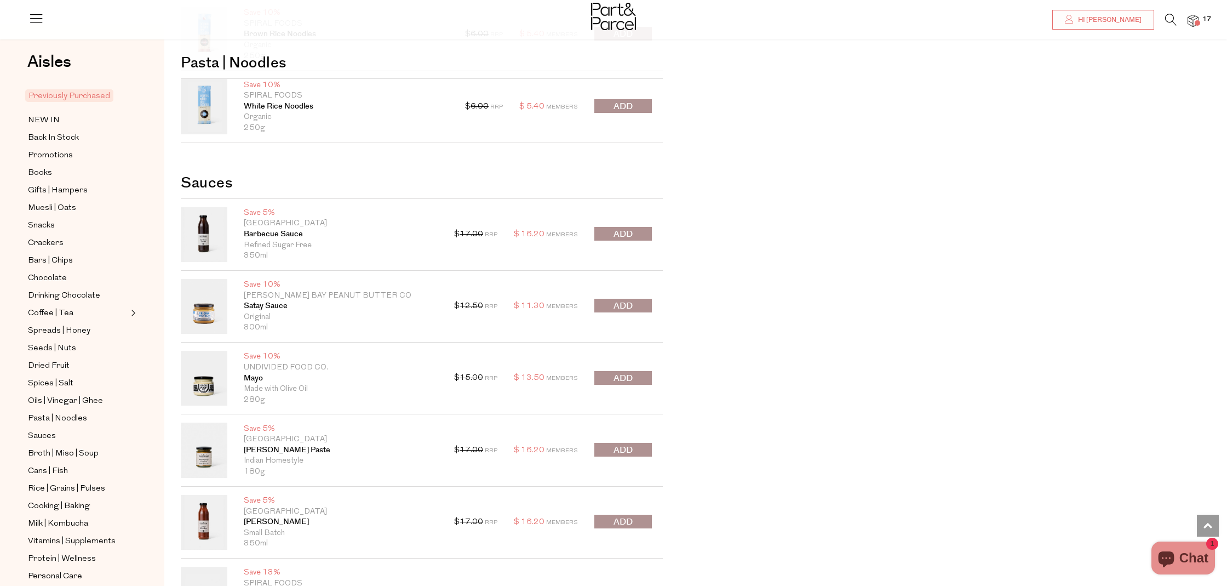
scroll to position [3239, 0]
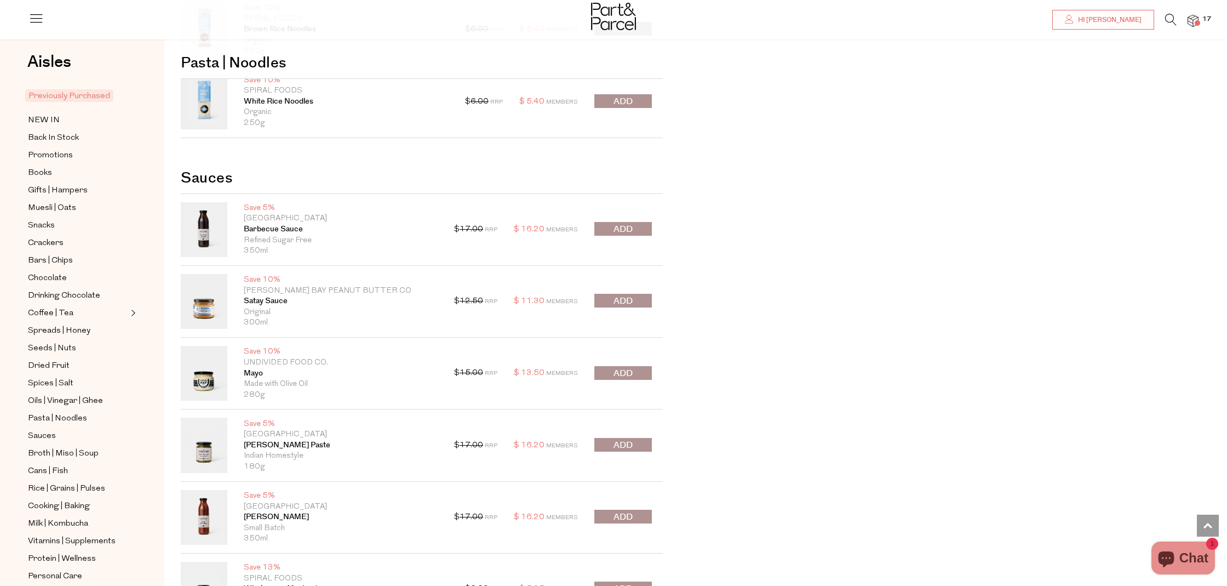
click at [635, 300] on button "submit" at bounding box center [623, 301] width 58 height 14
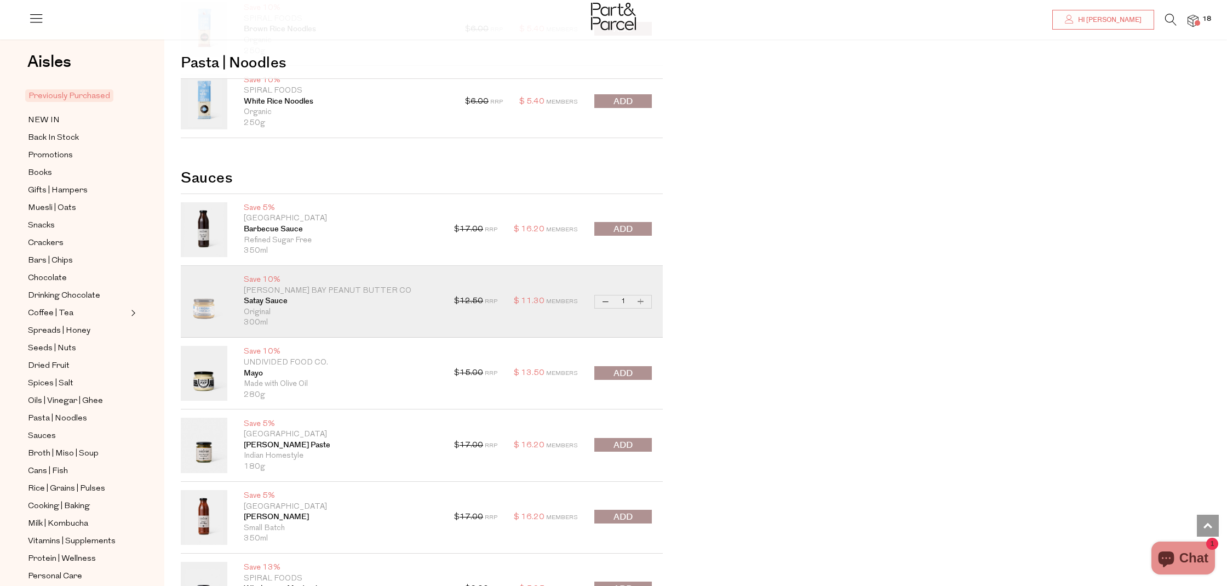
click at [644, 301] on button "Increase Satay Sauce" at bounding box center [640, 301] width 13 height 13
type input "2"
click at [642, 301] on button "Increase Satay Sauce" at bounding box center [640, 301] width 13 height 13
type input "3"
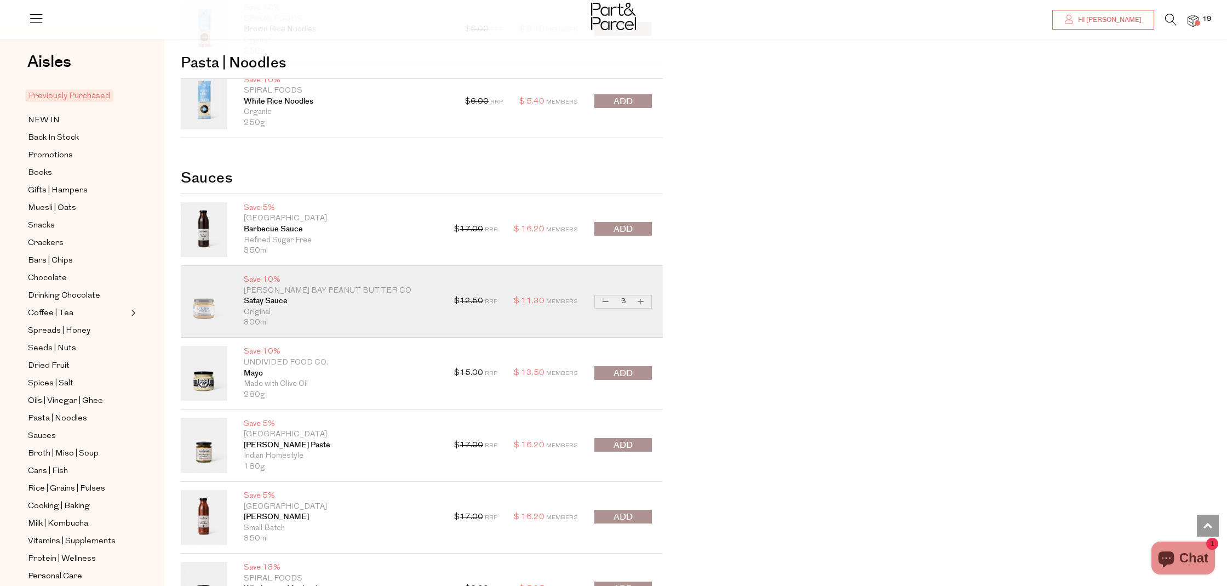
type input "3"
click at [641, 301] on button "Increase Satay Sauce" at bounding box center [640, 301] width 13 height 13
type input "4"
click at [624, 372] on span "submit" at bounding box center [622, 373] width 19 height 13
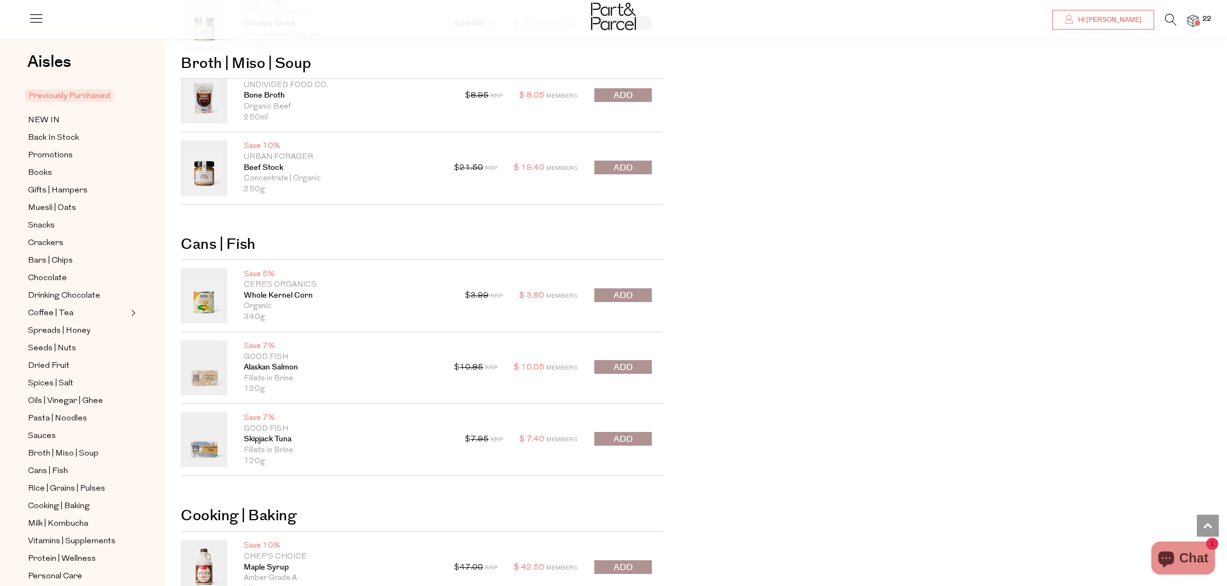
scroll to position [4151, 0]
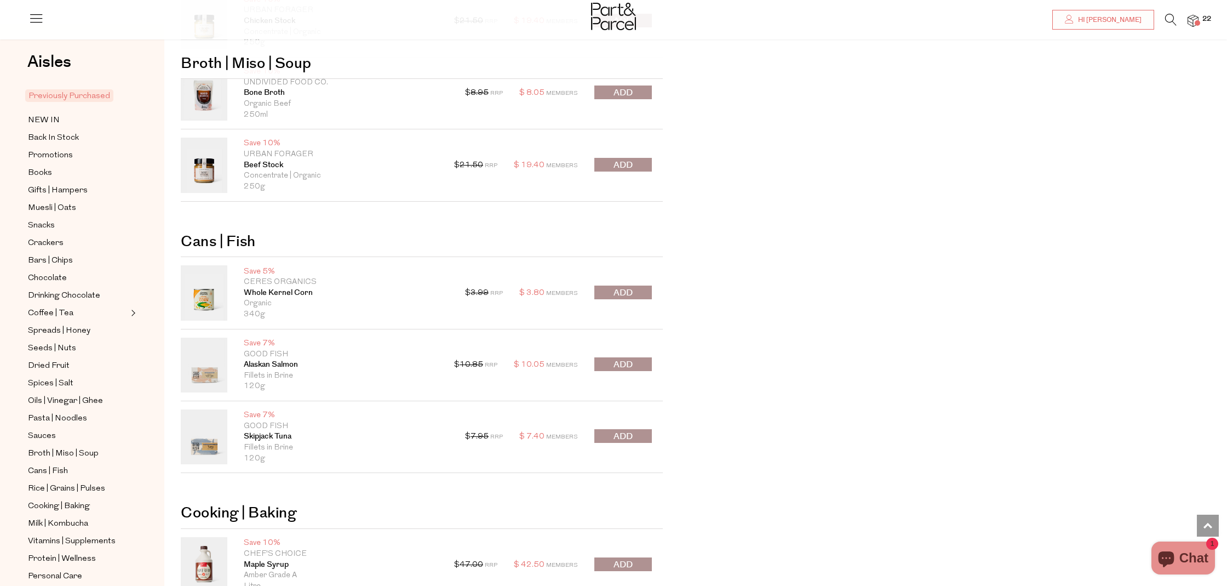
click at [620, 365] on span "submit" at bounding box center [622, 364] width 19 height 13
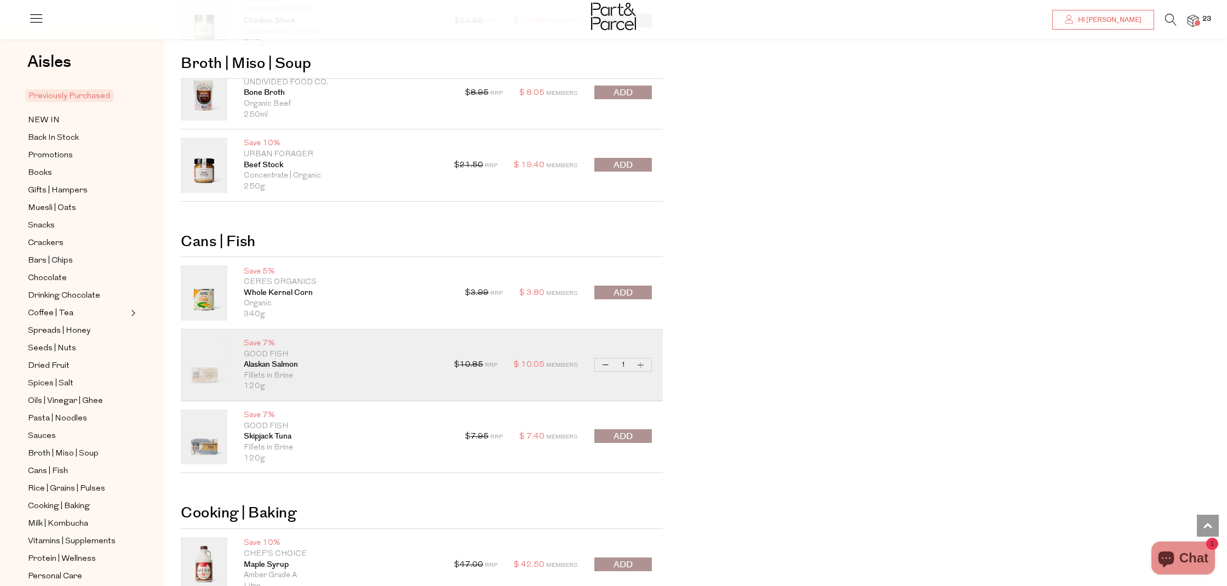
click at [642, 368] on button "Increase Alaskan Salmon" at bounding box center [640, 364] width 13 height 13
type input "2"
click at [642, 368] on button "Increase Alaskan Salmon" at bounding box center [640, 364] width 13 height 13
type input "3"
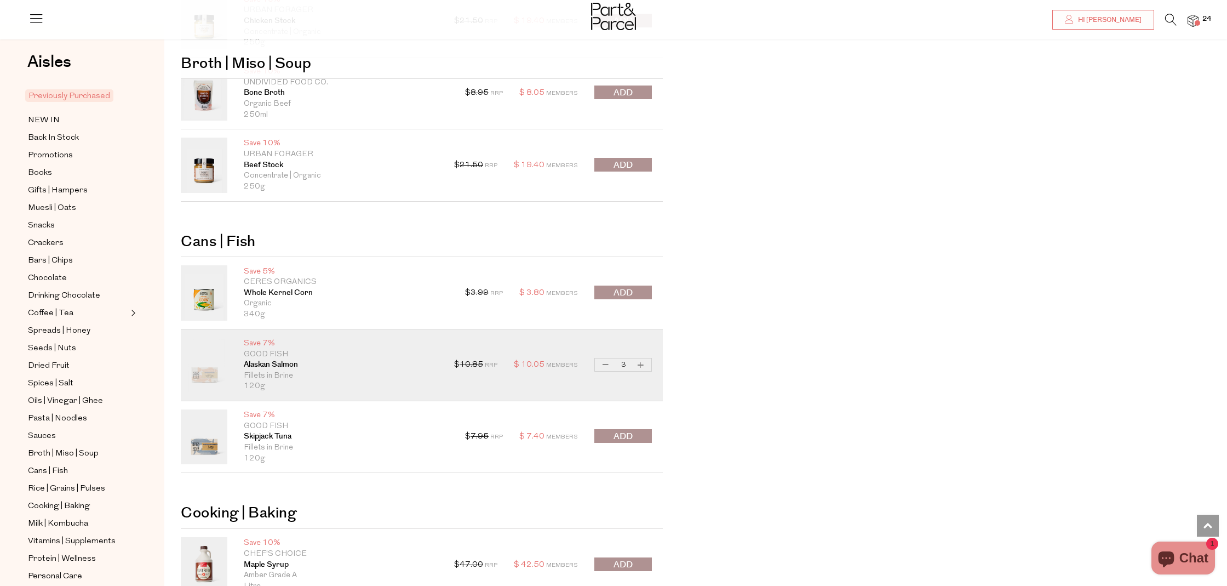
type input "3"
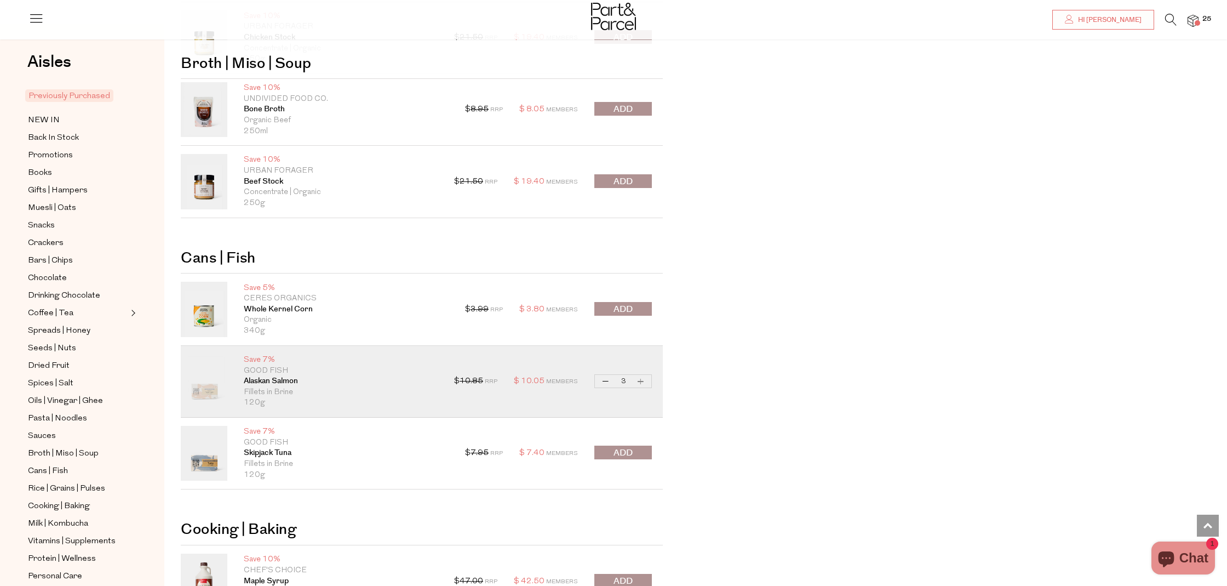
click at [635, 449] on button "submit" at bounding box center [623, 452] width 58 height 14
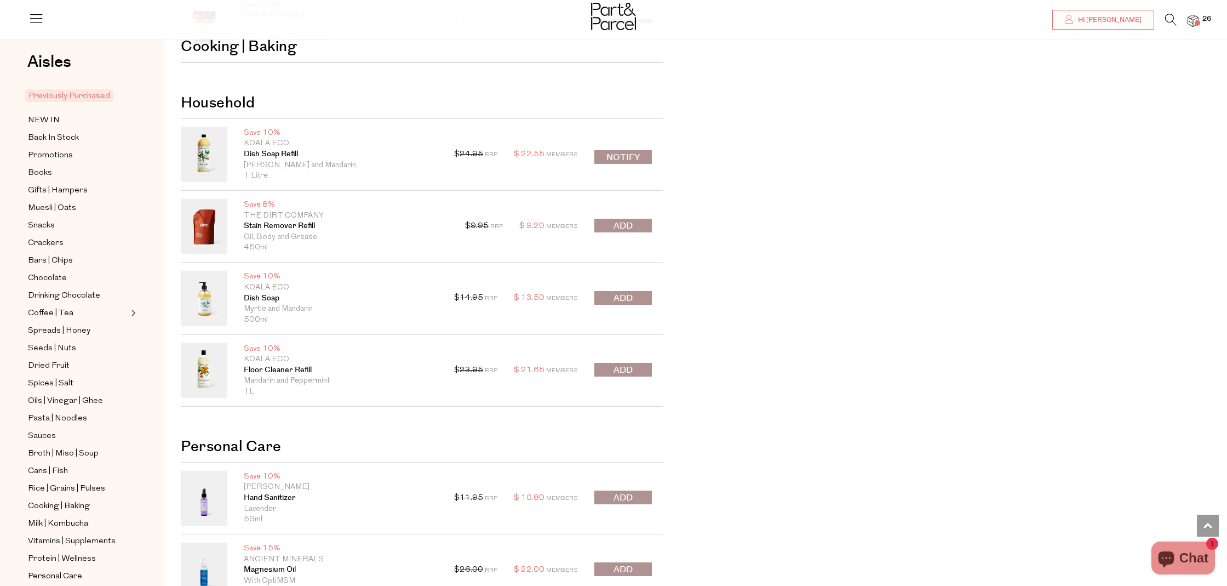
scroll to position [5011, 0]
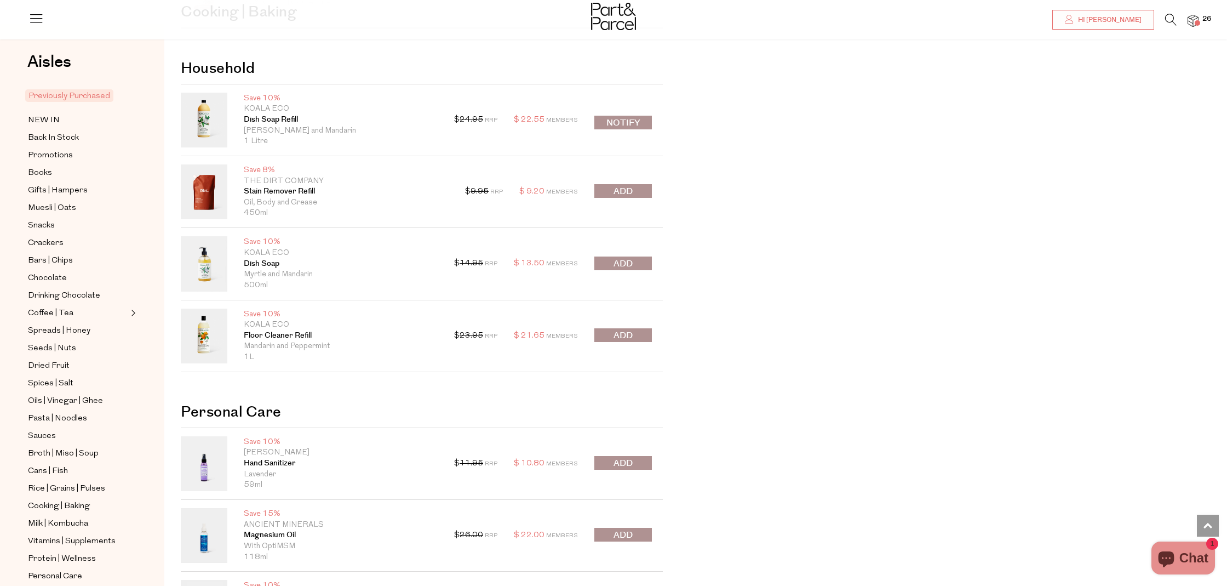
click at [1174, 18] on icon at bounding box center [1171, 20] width 12 height 12
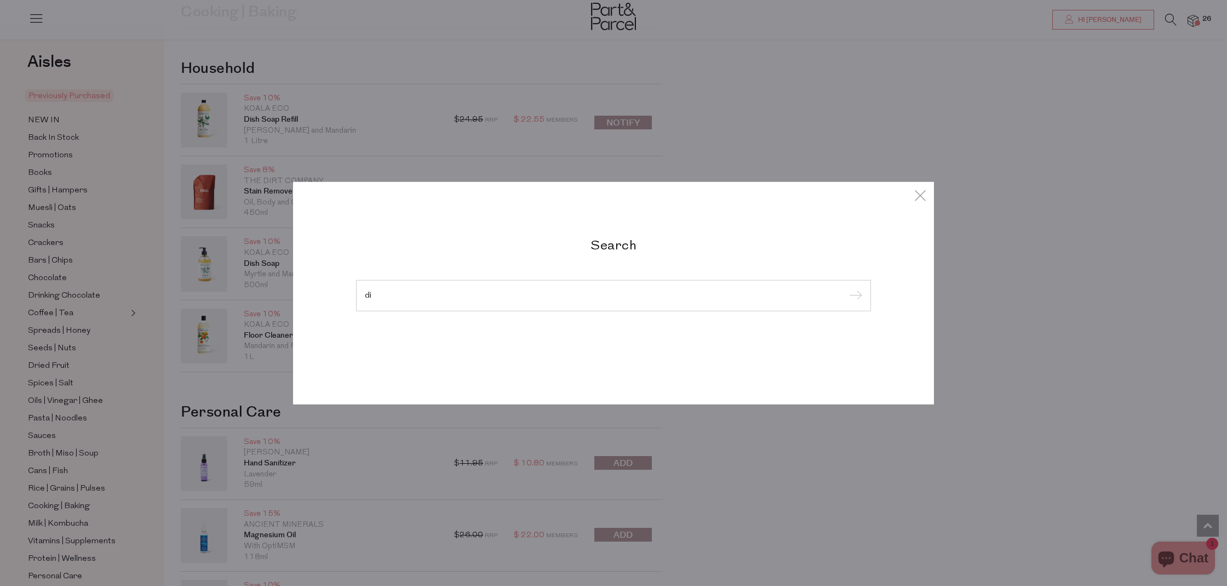
type input "d"
type input "the dirt company"
click at [846, 288] on input "submit" at bounding box center [854, 296] width 16 height 16
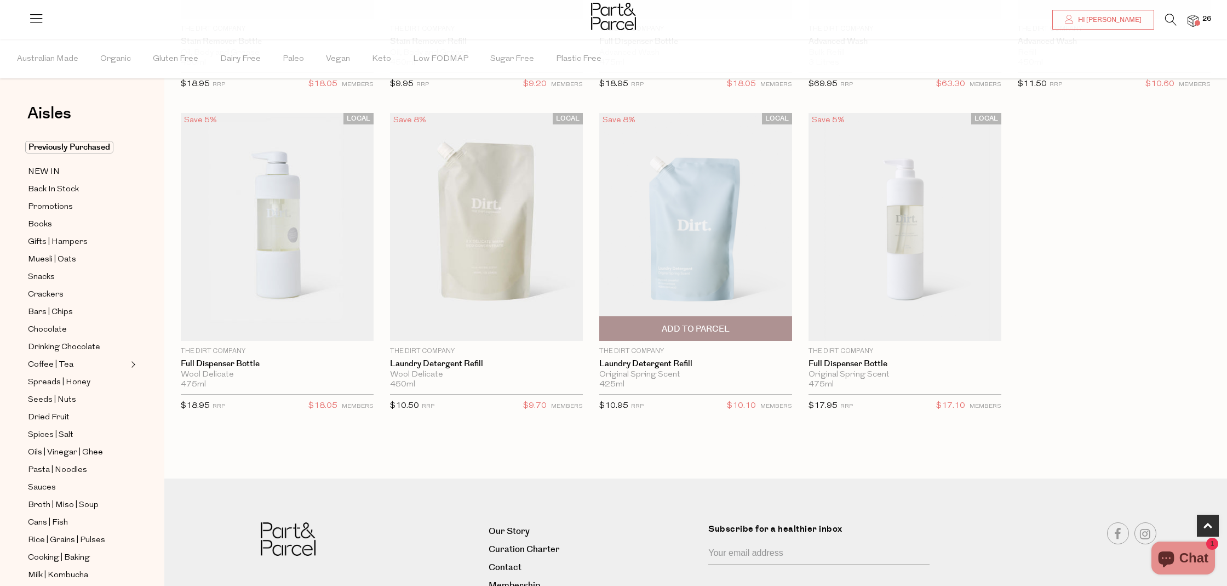
scroll to position [341, 0]
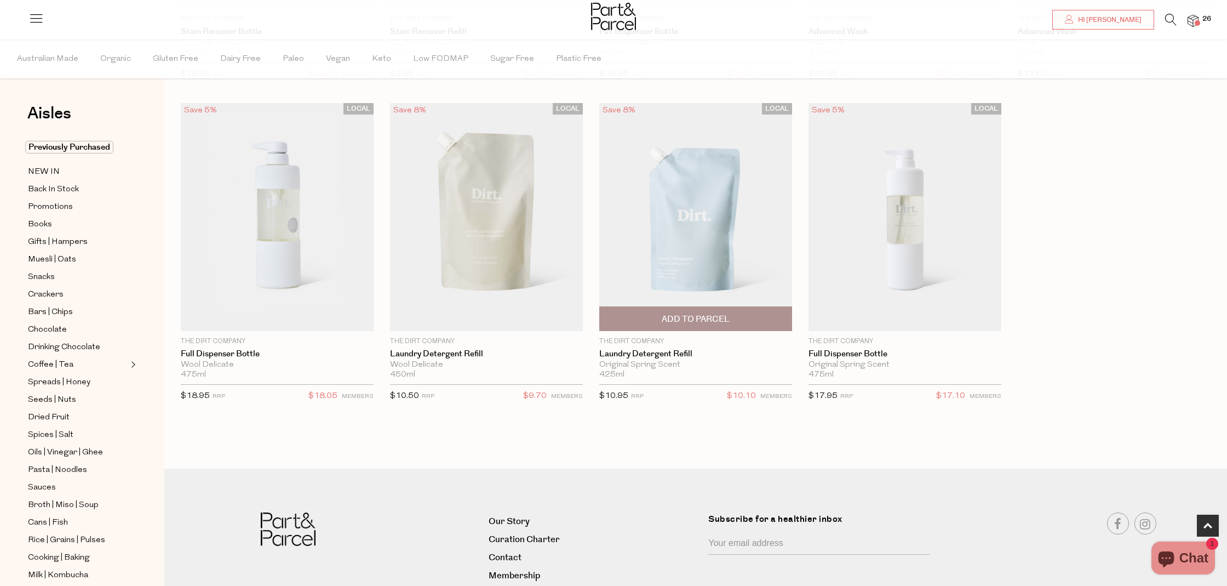
click at [733, 316] on span "Add To Parcel" at bounding box center [696, 319] width 186 height 24
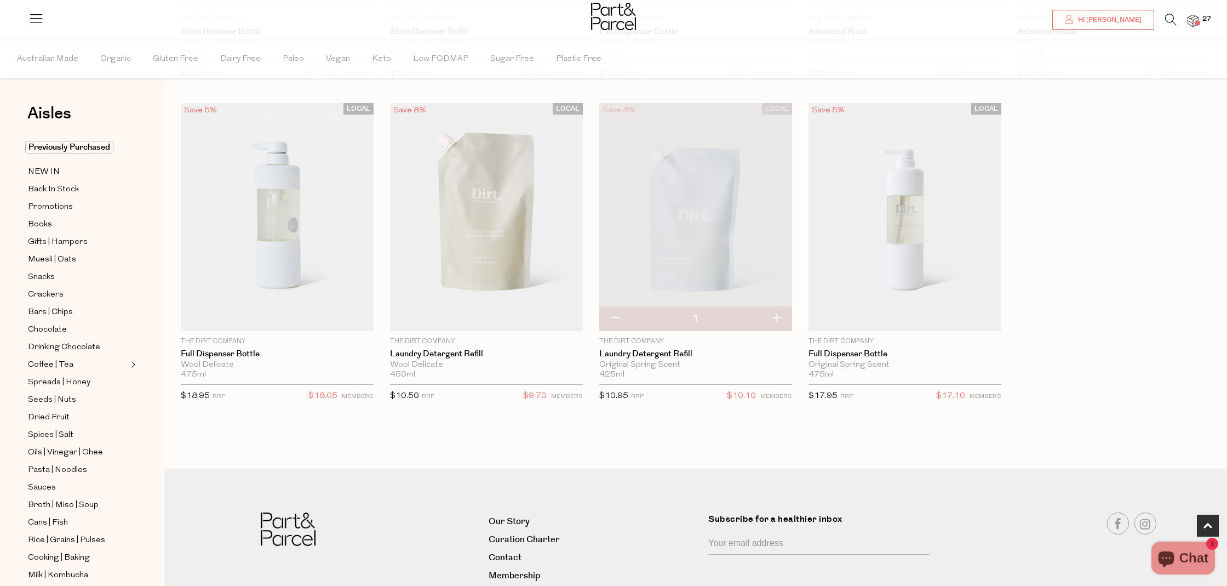
drag, startPoint x: 777, startPoint y: 317, endPoint x: 764, endPoint y: 338, distance: 25.1
click at [777, 317] on button "button" at bounding box center [776, 318] width 31 height 24
type input "2"
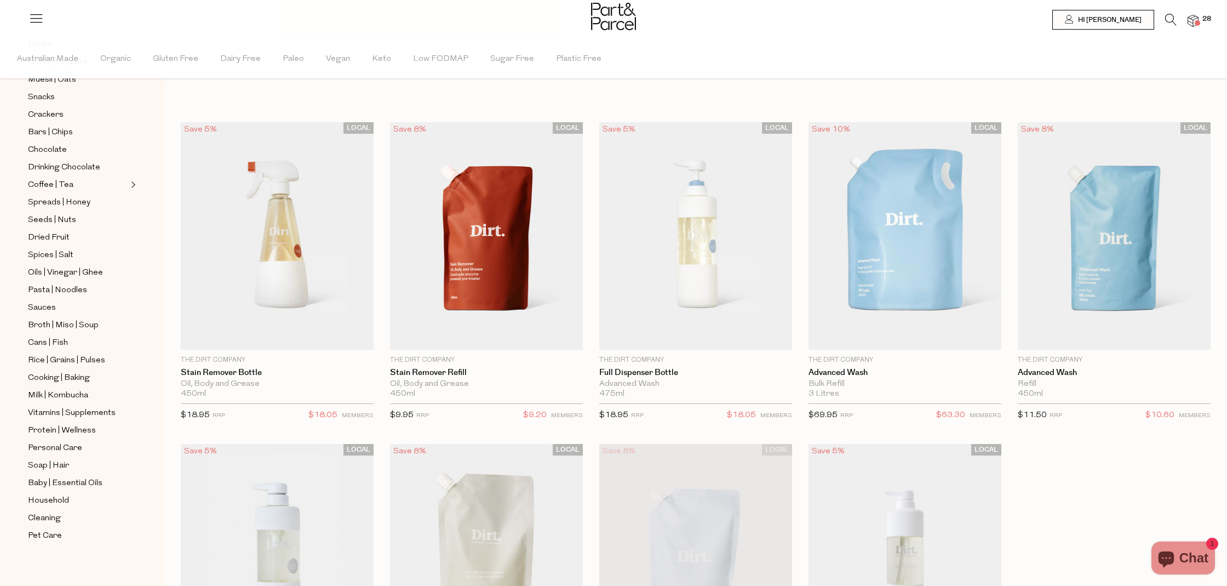
scroll to position [184, 0]
click at [1177, 20] on li "28" at bounding box center [1188, 21] width 22 height 15
drag, startPoint x: 1171, startPoint y: 20, endPoint x: 1148, endPoint y: 43, distance: 32.5
click at [1171, 20] on icon at bounding box center [1171, 20] width 12 height 12
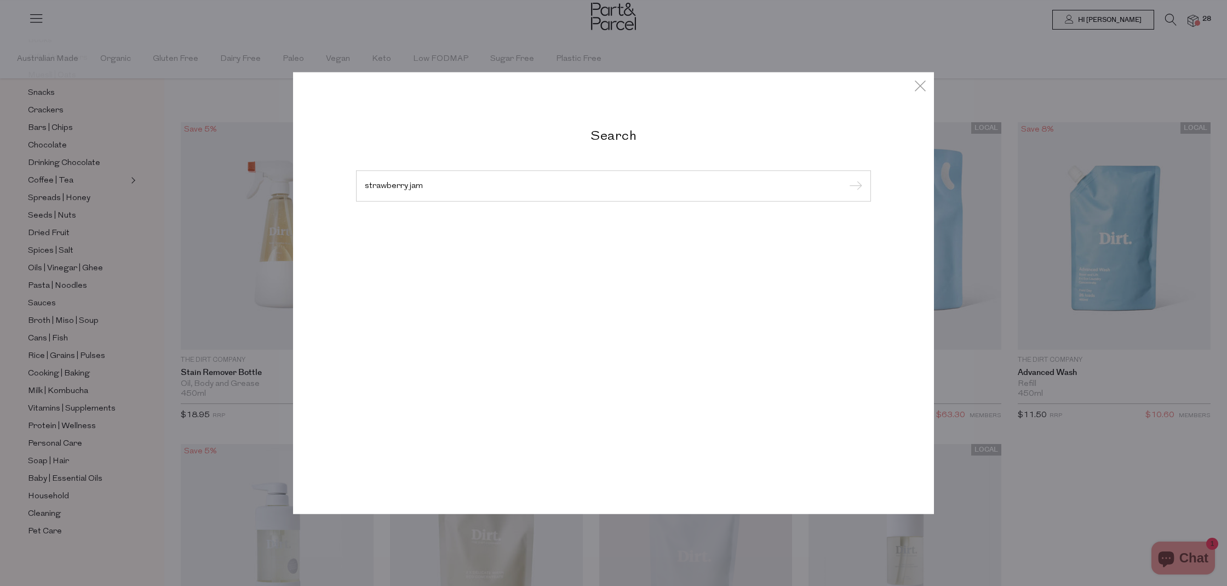
type input "strawberry jam"
click at [846, 178] on input "submit" at bounding box center [854, 186] width 16 height 16
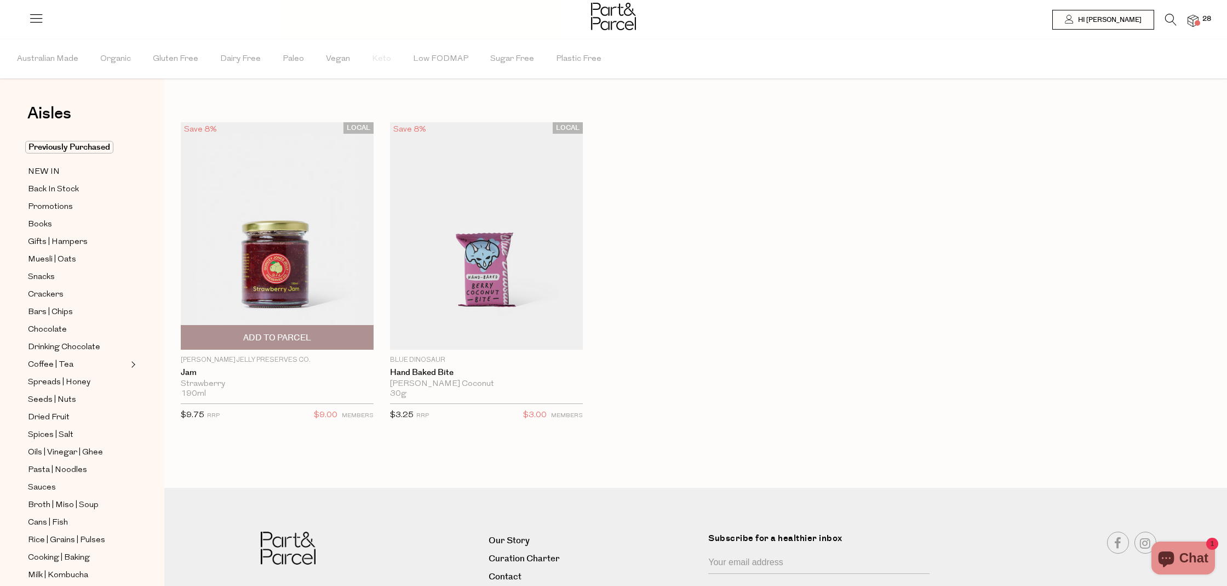
click at [315, 284] on img at bounding box center [277, 236] width 193 height 228
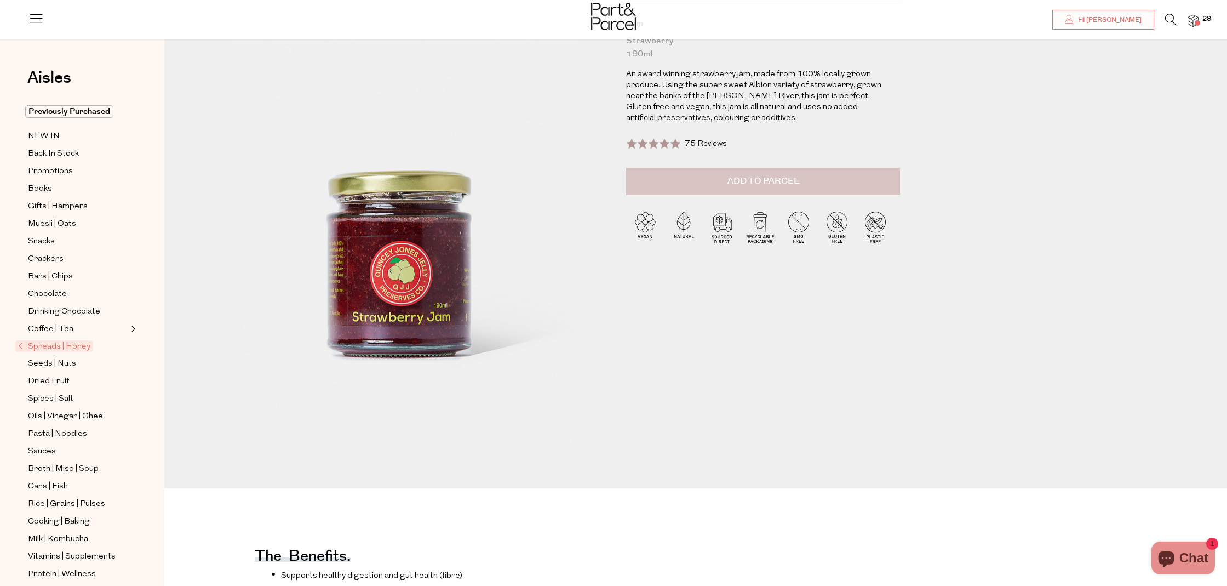
scroll to position [123, 0]
click at [748, 182] on span "Add to Parcel" at bounding box center [763, 181] width 72 height 13
click at [884, 183] on button "button" at bounding box center [884, 180] width 31 height 24
type input "2"
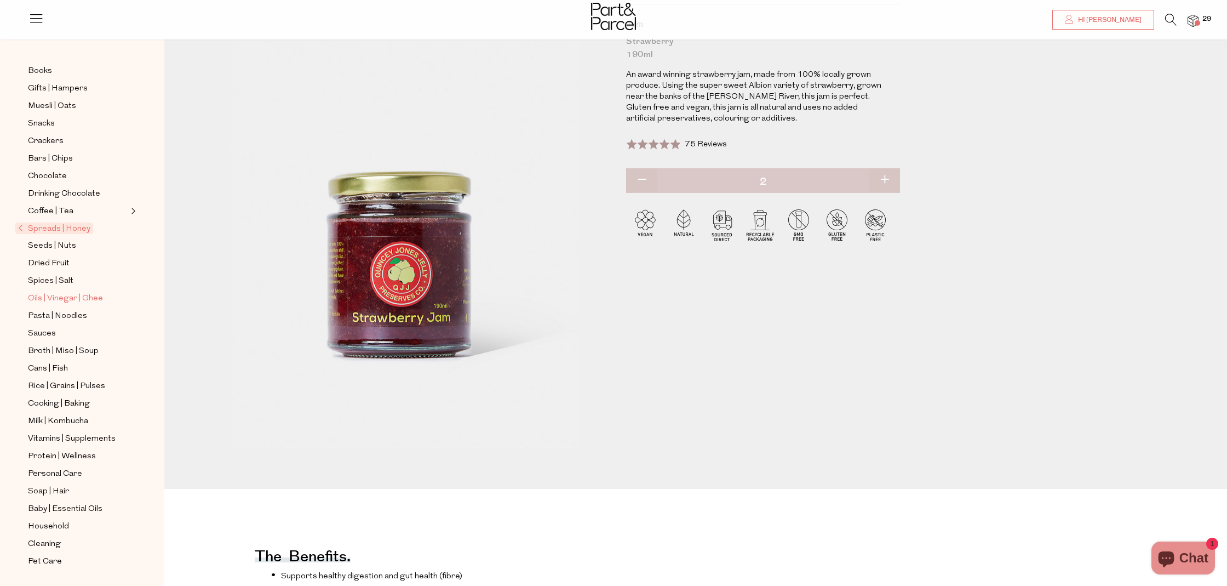
scroll to position [128, 0]
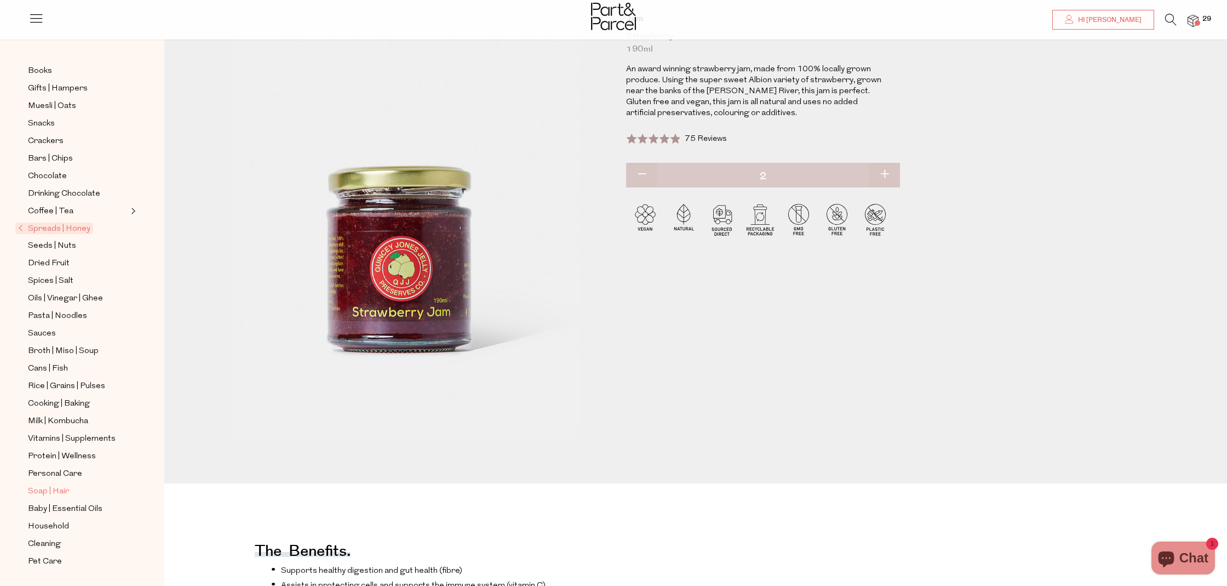
click at [51, 489] on span "Soap | Hair" at bounding box center [48, 491] width 41 height 13
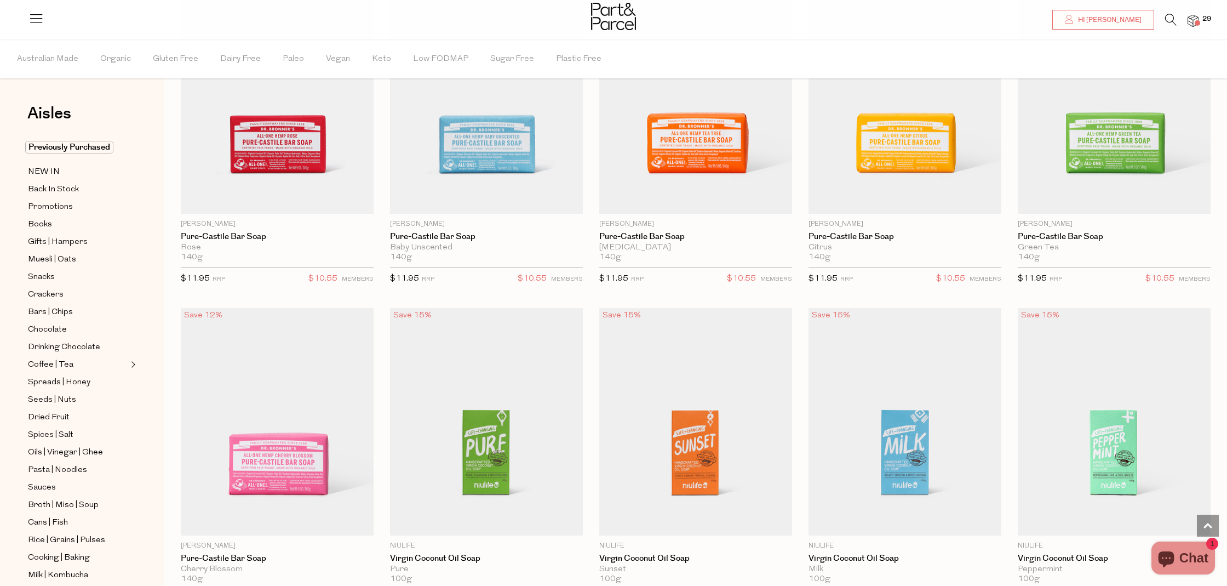
scroll to position [1444, 0]
